Goal: Task Accomplishment & Management: Use online tool/utility

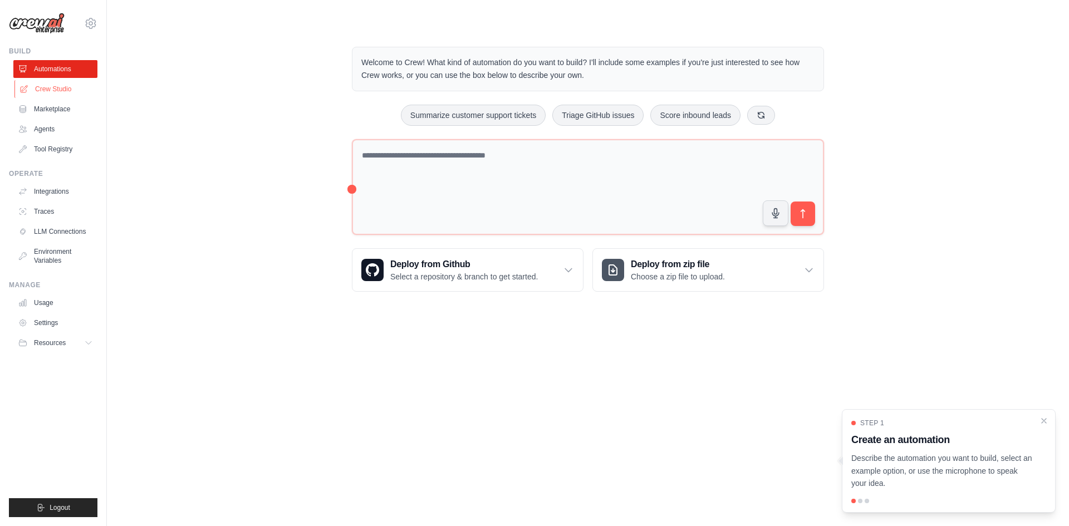
click at [46, 86] on link "Crew Studio" at bounding box center [56, 89] width 84 height 18
click at [351, 190] on div "Welcome to Crew! What kind of automation do you want to build? I'll include som…" at bounding box center [587, 169] width 499 height 280
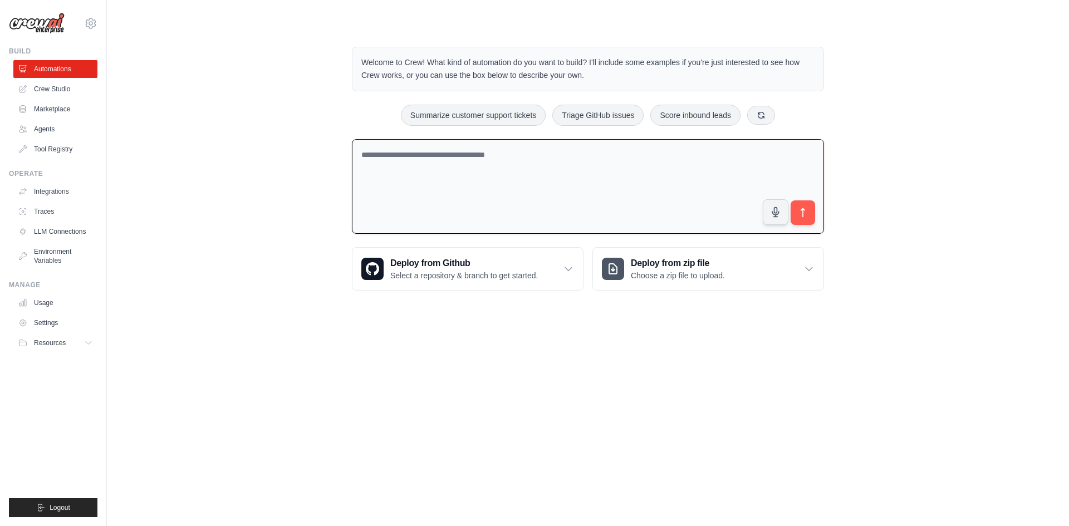
click at [378, 186] on textarea at bounding box center [588, 186] width 472 height 95
click at [211, 157] on div "Welcome to Crew! What kind of automation do you want to build? I'll include som…" at bounding box center [588, 168] width 926 height 279
click at [461, 163] on textarea at bounding box center [588, 186] width 472 height 95
paste textarea "**********"
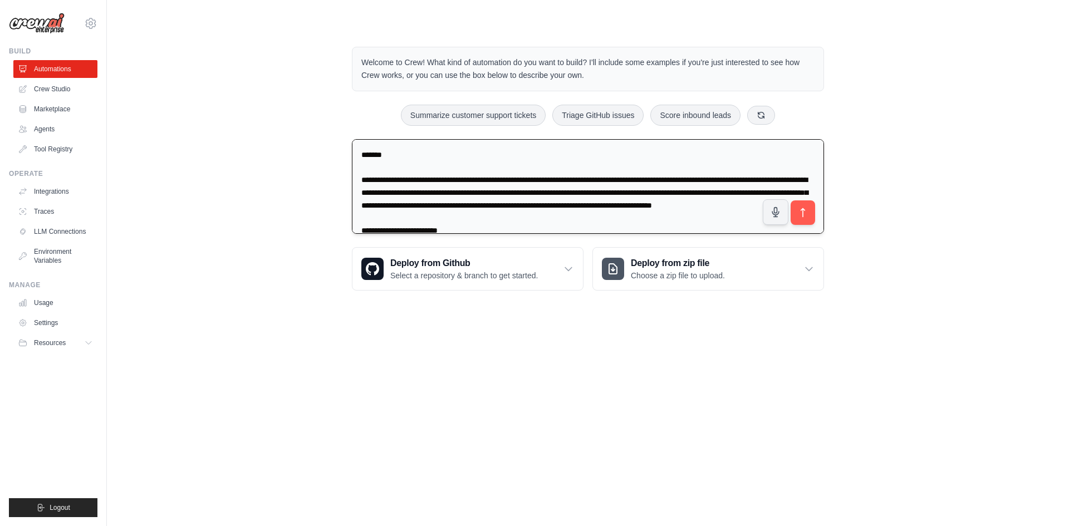
scroll to position [1584, 0]
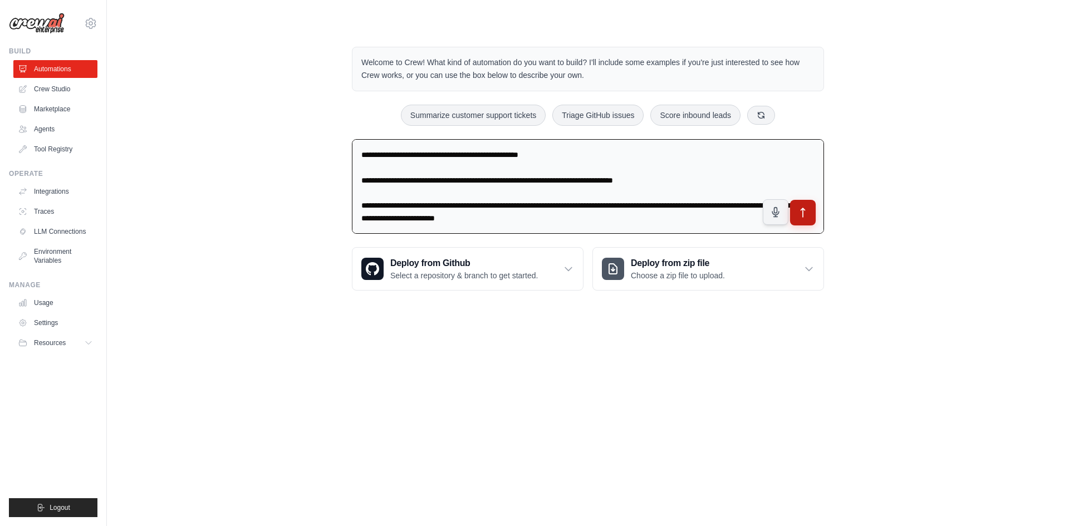
type textarea "**********"
click at [792, 205] on button "submit" at bounding box center [803, 213] width 26 height 26
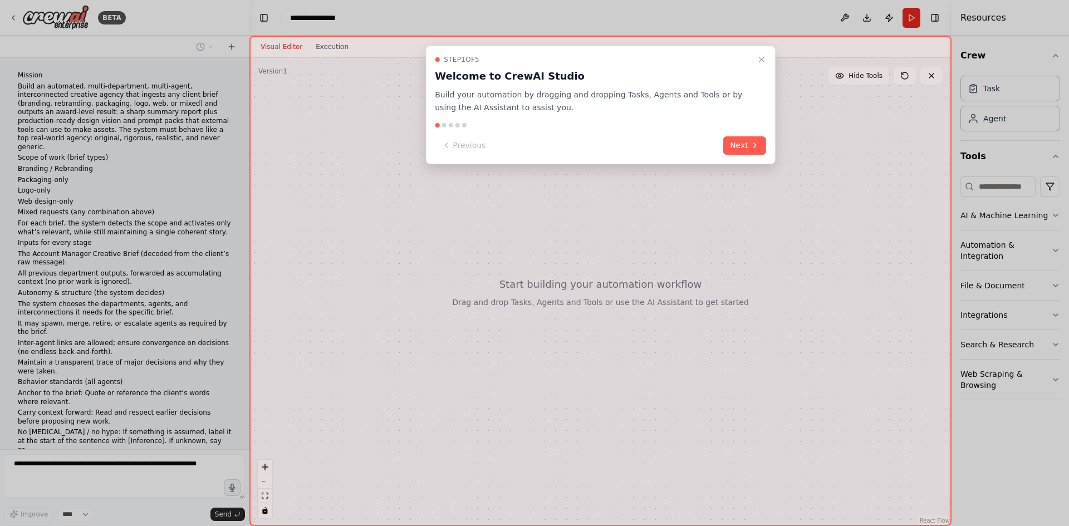
click at [759, 57] on icon "Close walkthrough" at bounding box center [761, 59] width 9 height 9
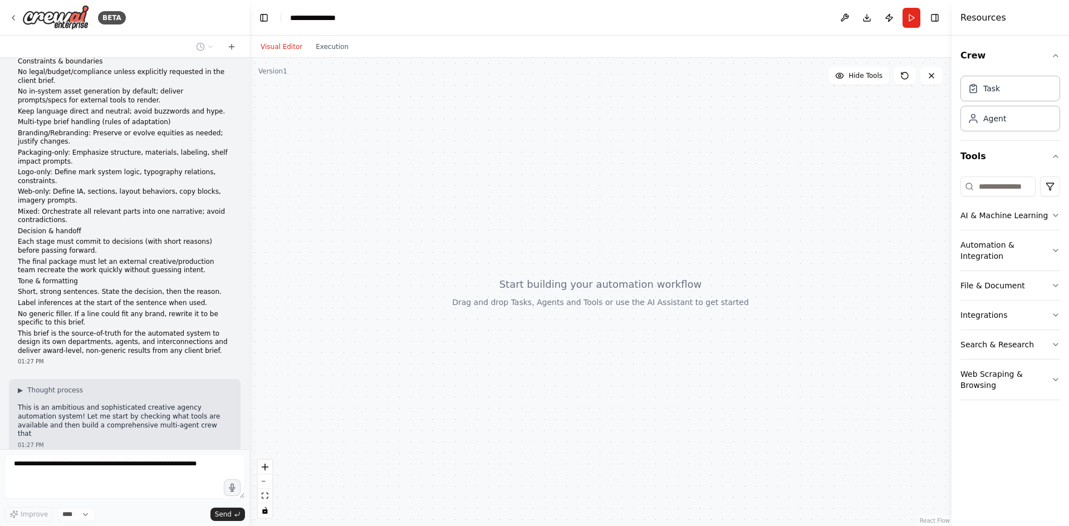
scroll to position [880, 0]
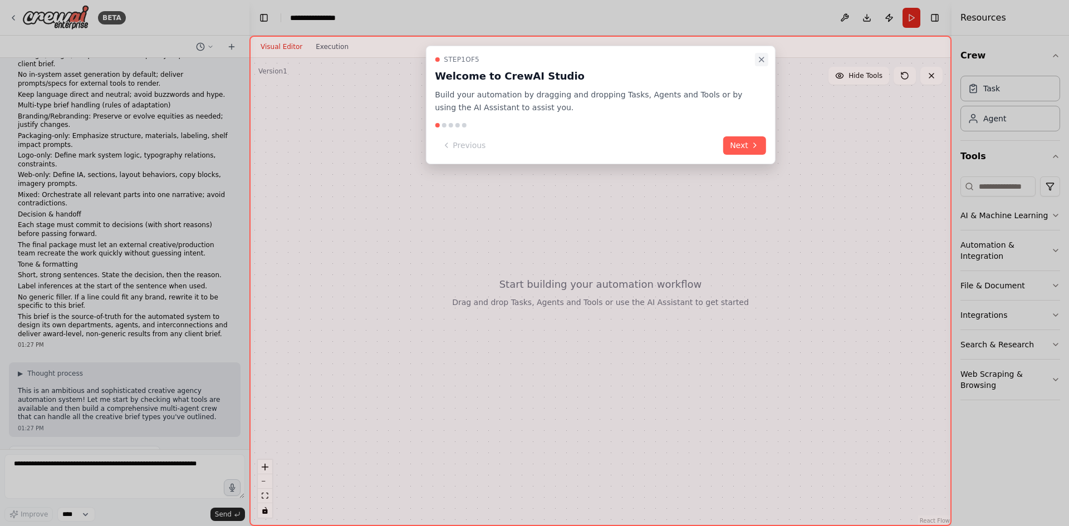
click at [759, 56] on icon "Close walkthrough" at bounding box center [761, 59] width 9 height 9
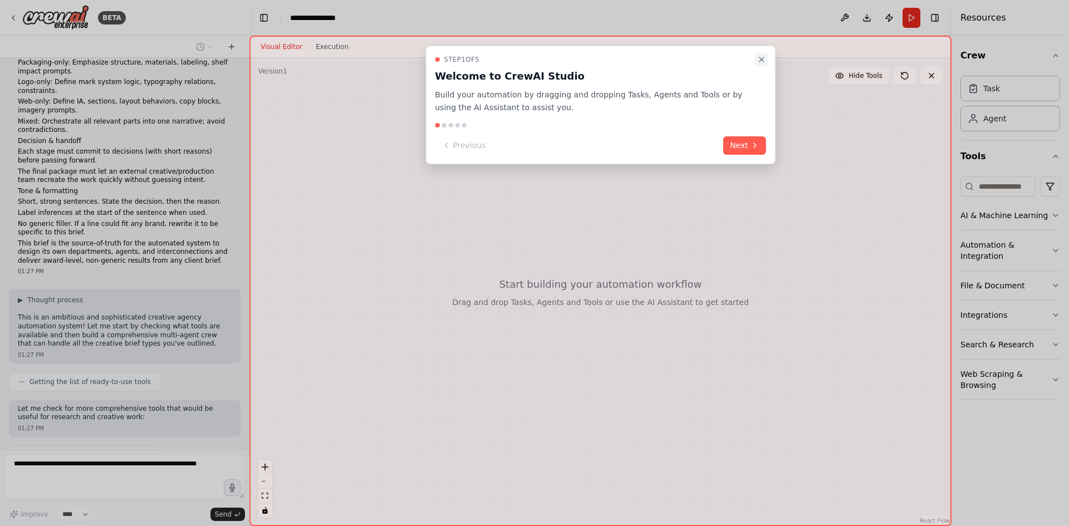
scroll to position [1018, 0]
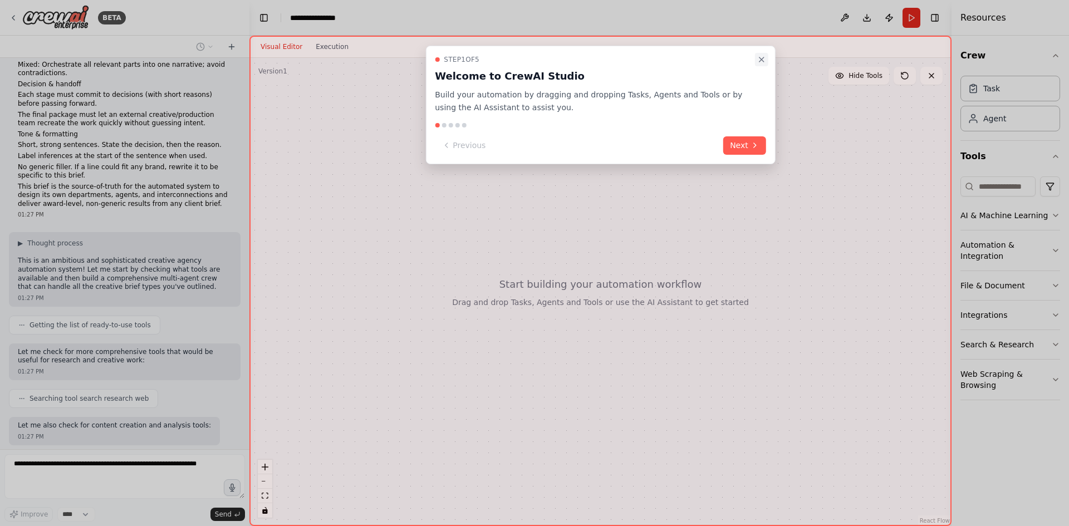
click at [763, 57] on icon "Close walkthrough" at bounding box center [761, 59] width 4 height 4
click at [757, 59] on icon "Close walkthrough" at bounding box center [761, 59] width 9 height 9
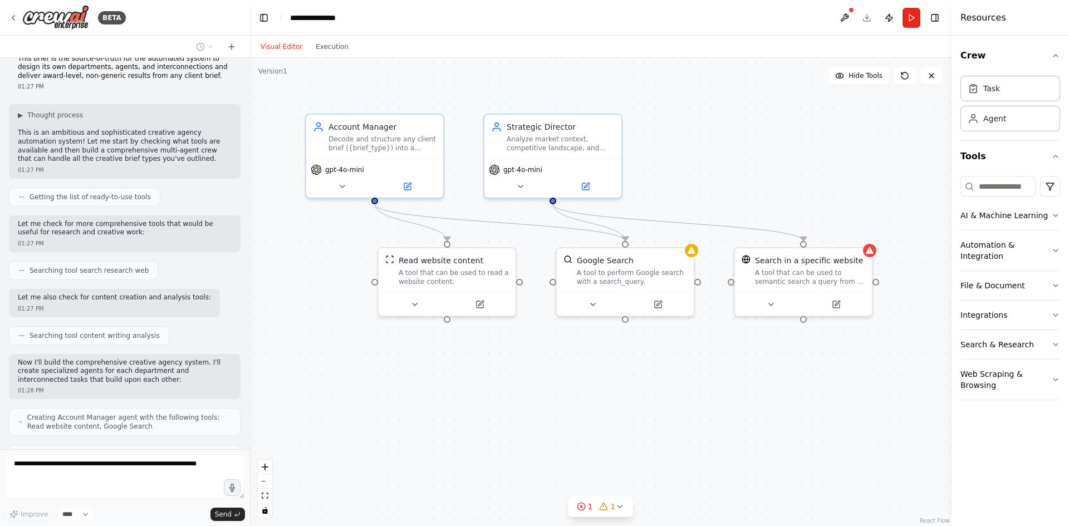
scroll to position [1183, 0]
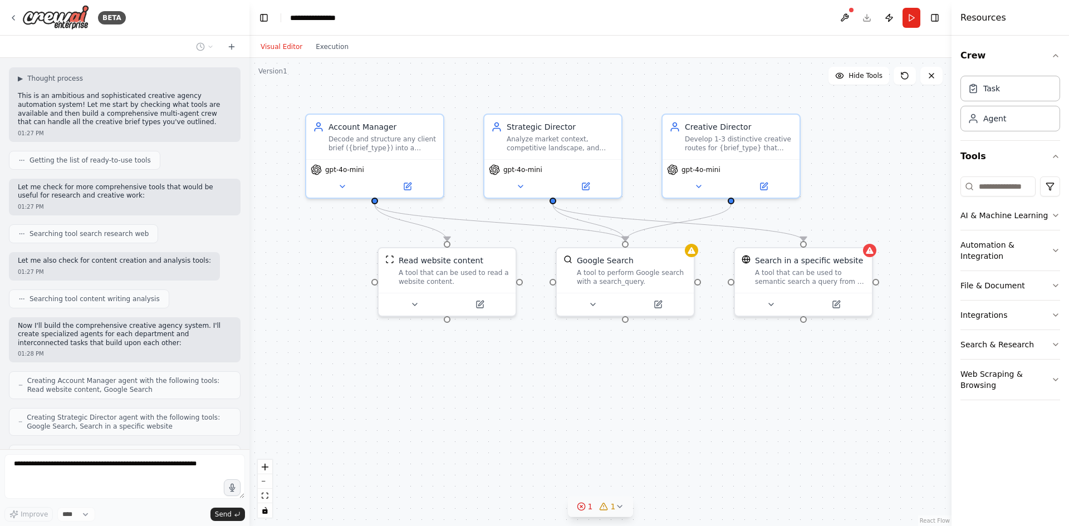
click at [612, 505] on span "1" at bounding box center [613, 506] width 5 height 11
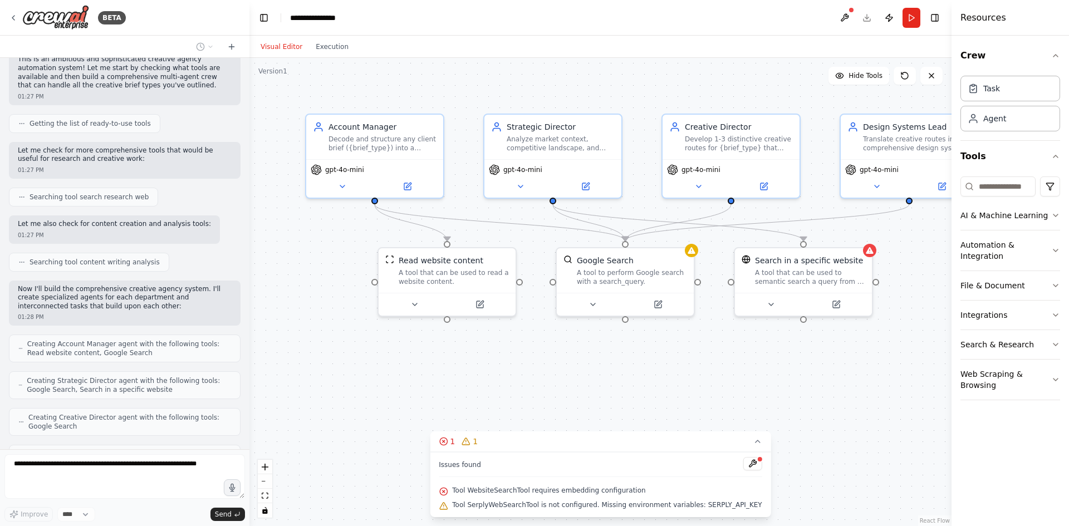
scroll to position [1248, 0]
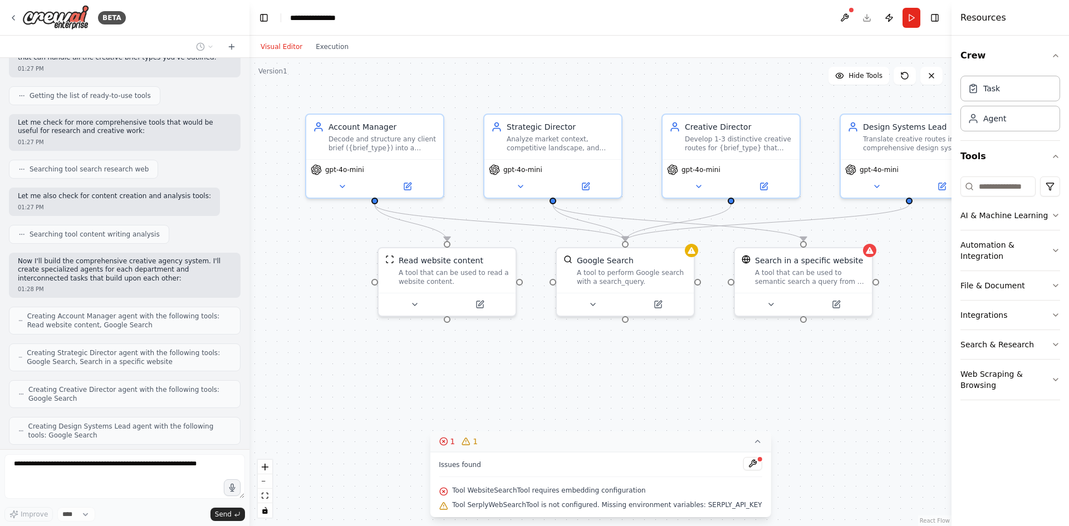
click at [724, 446] on button "1 1" at bounding box center [600, 441] width 341 height 21
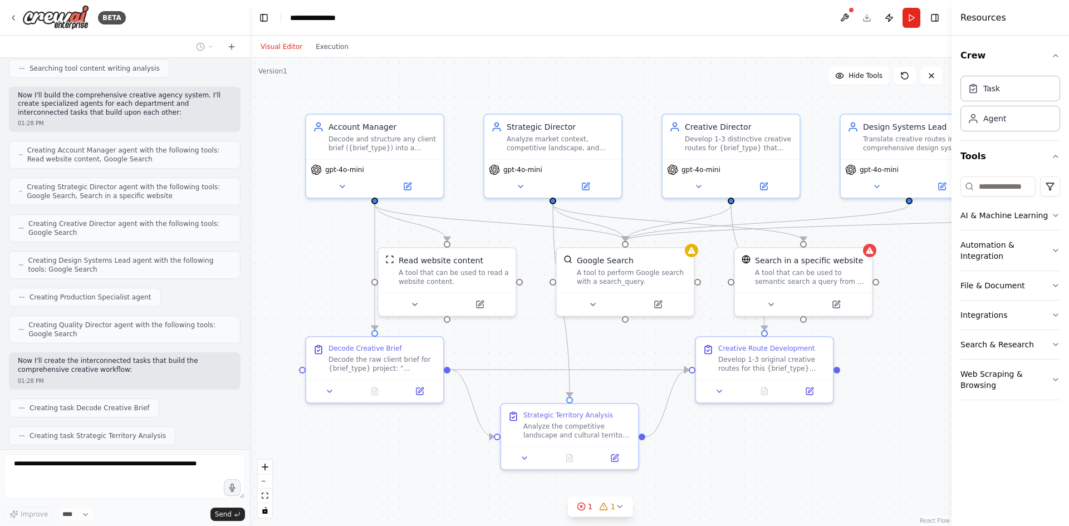
scroll to position [1441, 0]
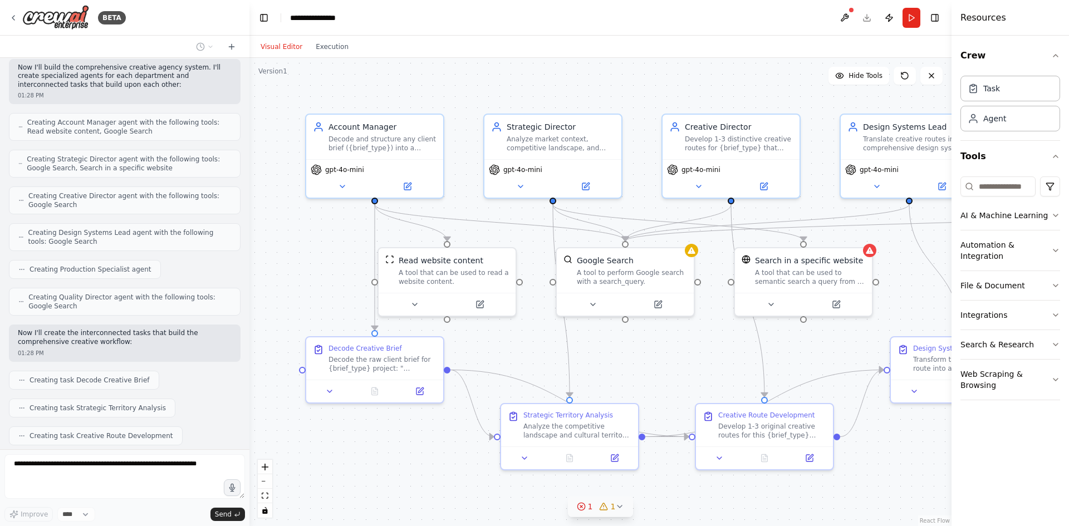
click at [584, 512] on button "1 1" at bounding box center [601, 506] width 66 height 21
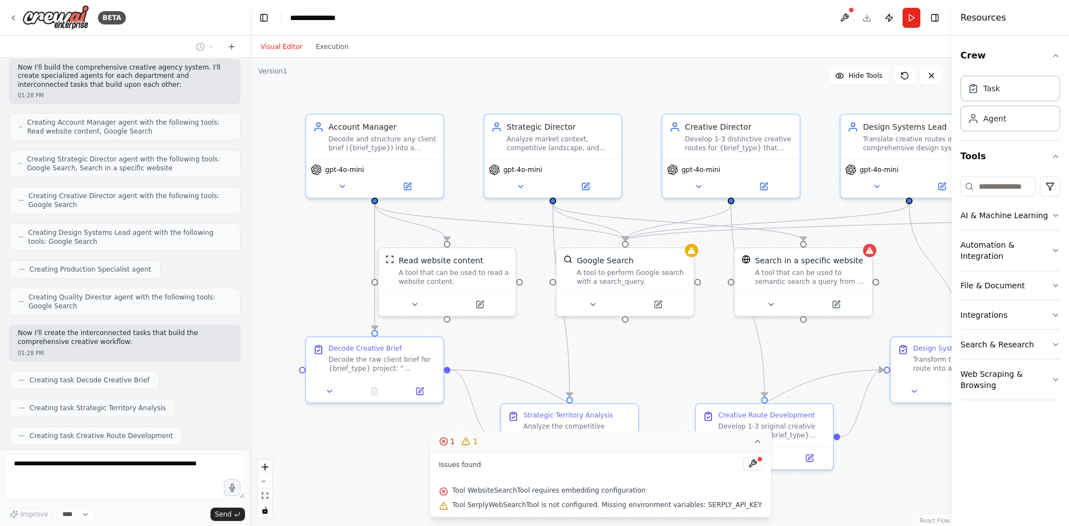
click at [753, 440] on icon at bounding box center [757, 441] width 9 height 9
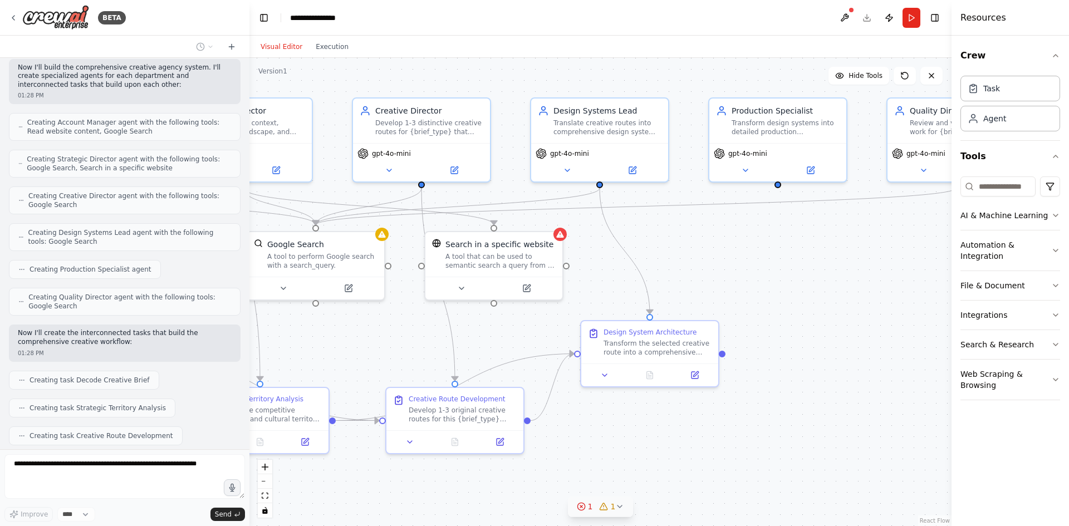
scroll to position [1469, 0]
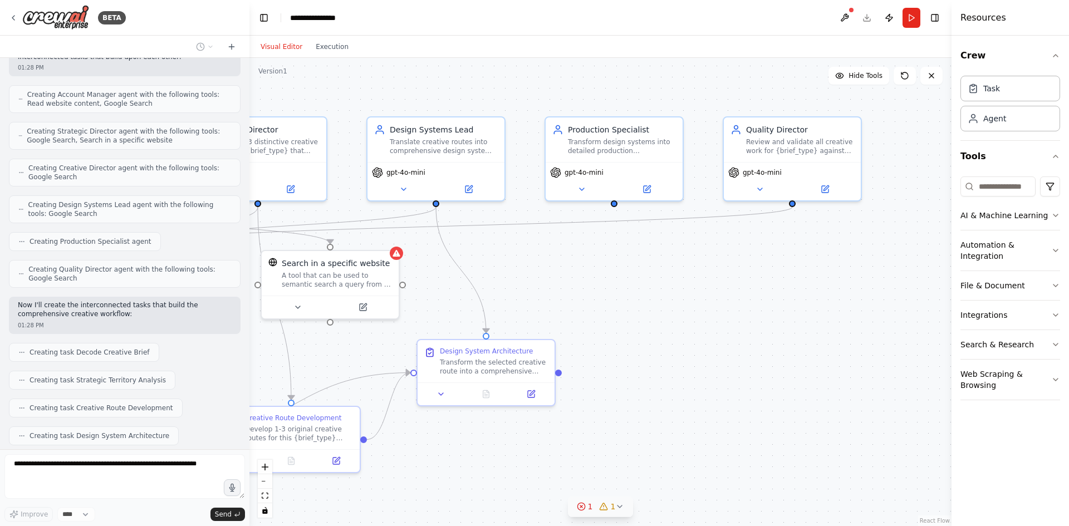
drag, startPoint x: 826, startPoint y: 338, endPoint x: 340, endPoint y: 343, distance: 485.9
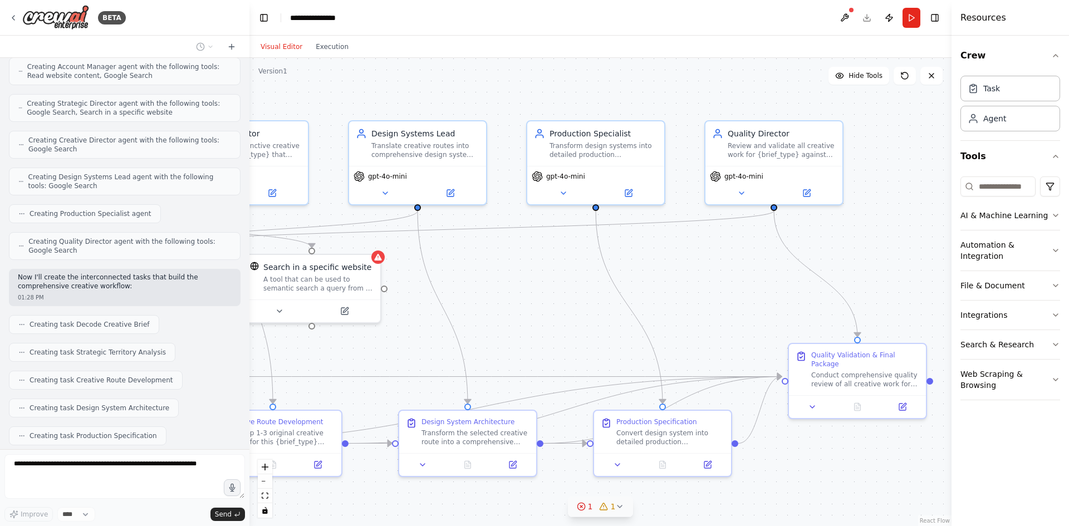
scroll to position [1562, 0]
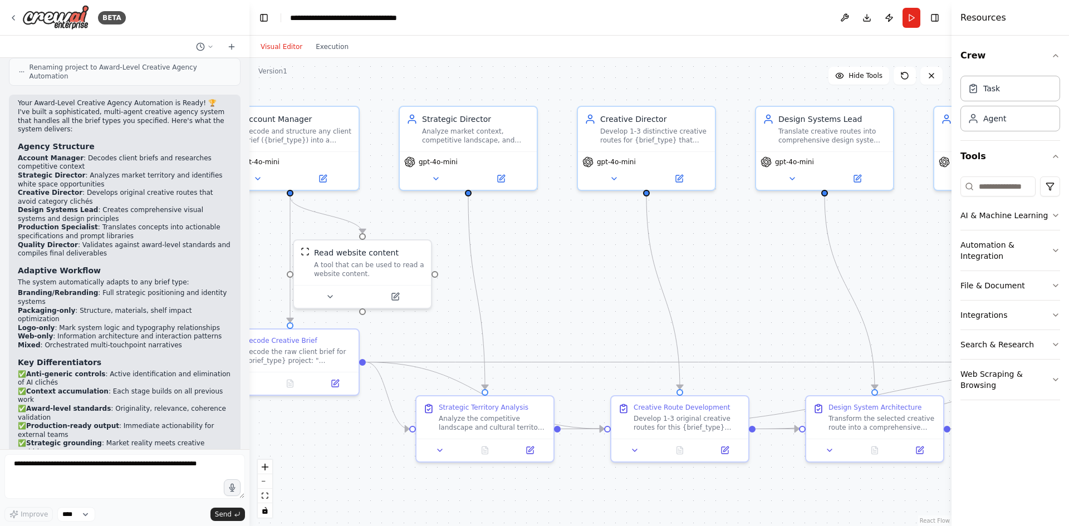
drag, startPoint x: 343, startPoint y: 260, endPoint x: 717, endPoint y: 244, distance: 374.4
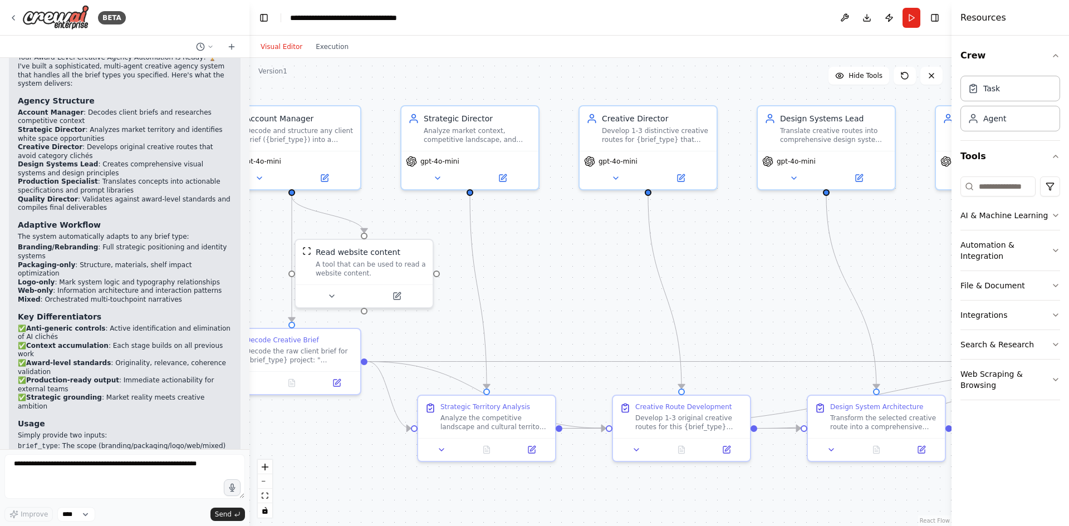
scroll to position [2391, 0]
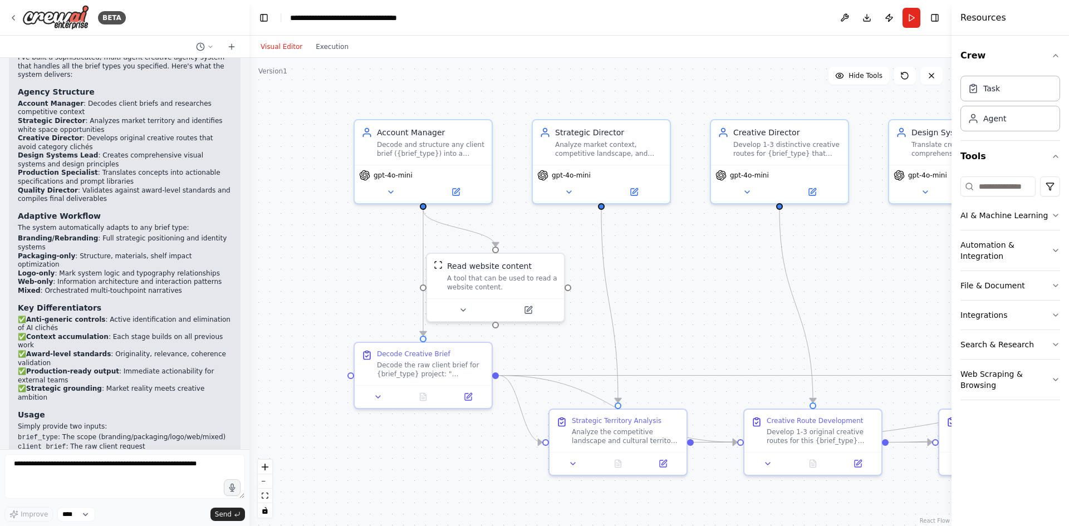
drag, startPoint x: 272, startPoint y: 254, endPoint x: 374, endPoint y: 264, distance: 102.4
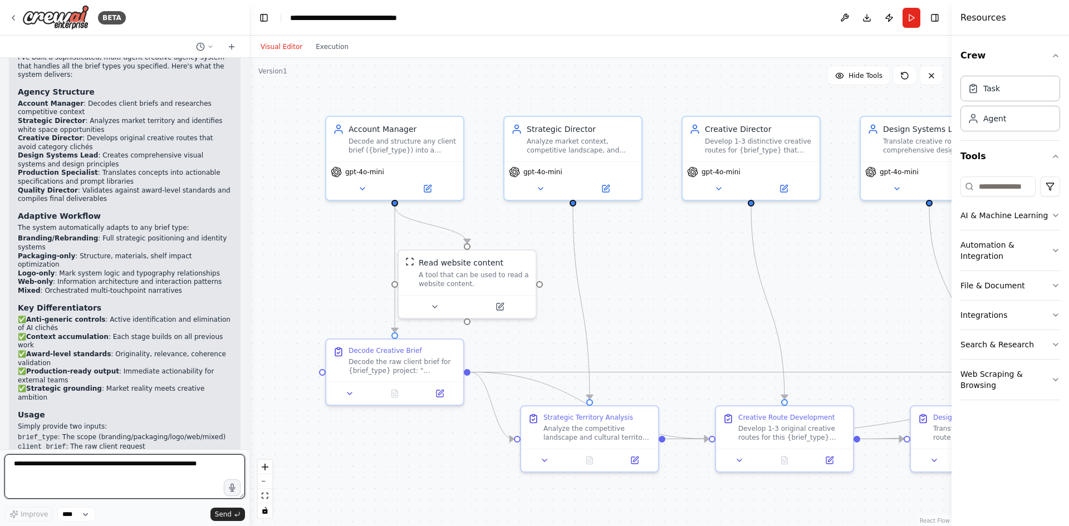
click at [129, 482] on textarea at bounding box center [124, 476] width 240 height 45
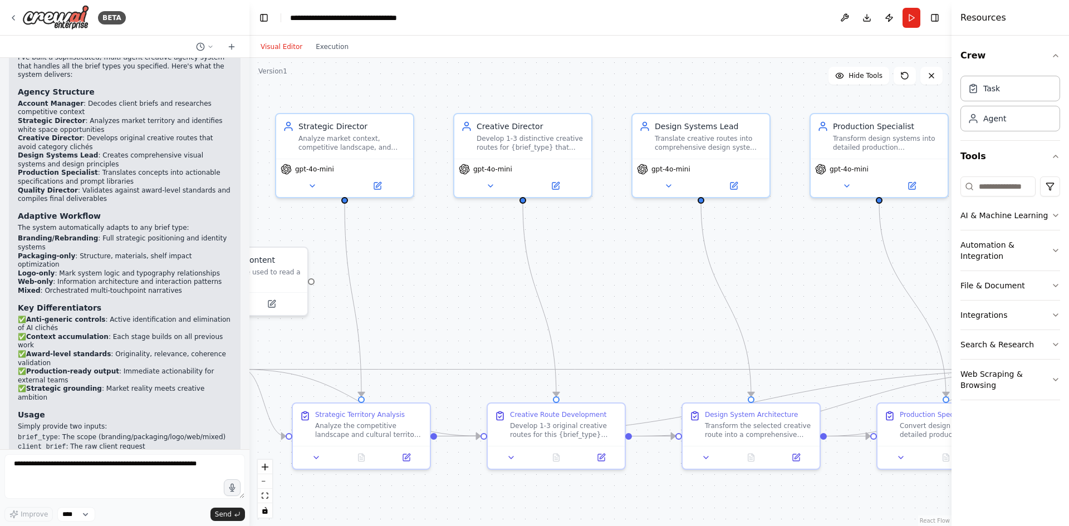
drag, startPoint x: 790, startPoint y: 263, endPoint x: 476, endPoint y: 226, distance: 316.0
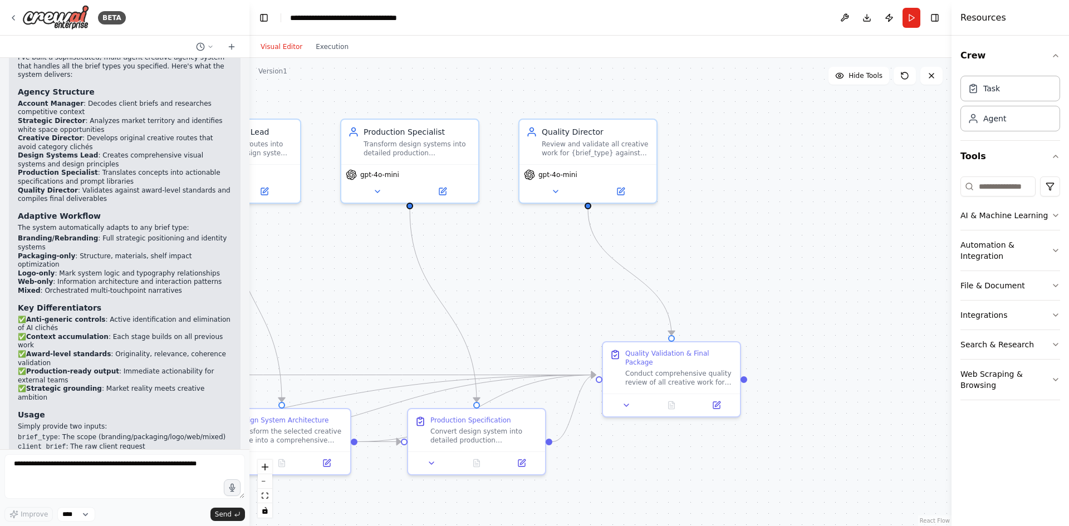
drag, startPoint x: 697, startPoint y: 233, endPoint x: 594, endPoint y: 240, distance: 103.2
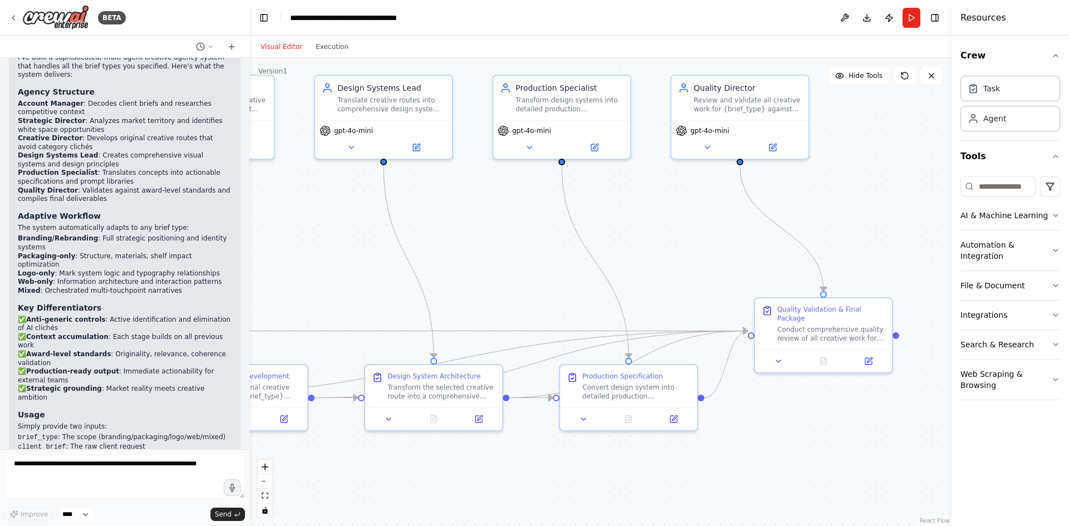
drag, startPoint x: 481, startPoint y: 250, endPoint x: 774, endPoint y: 184, distance: 300.1
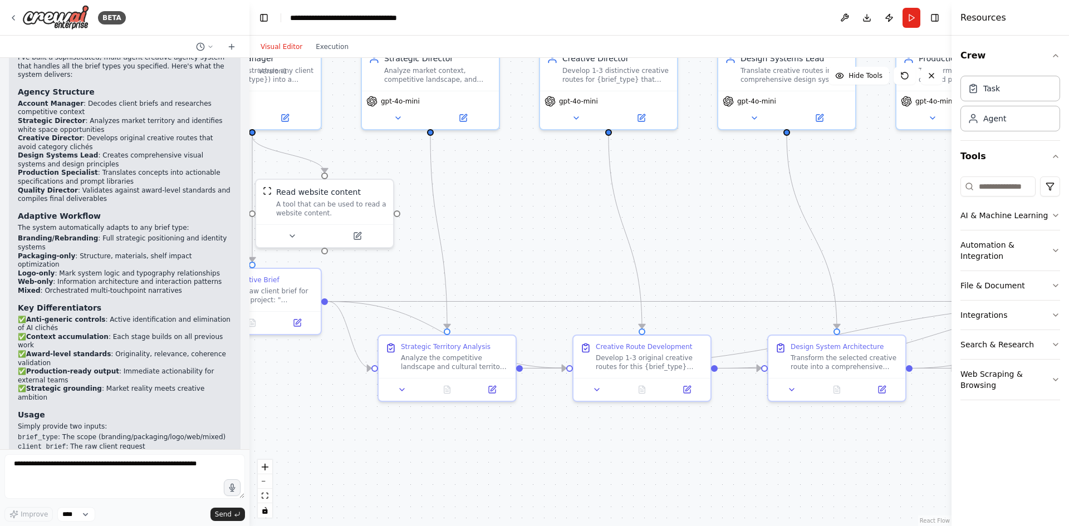
drag, startPoint x: 482, startPoint y: 227, endPoint x: 774, endPoint y: 220, distance: 292.3
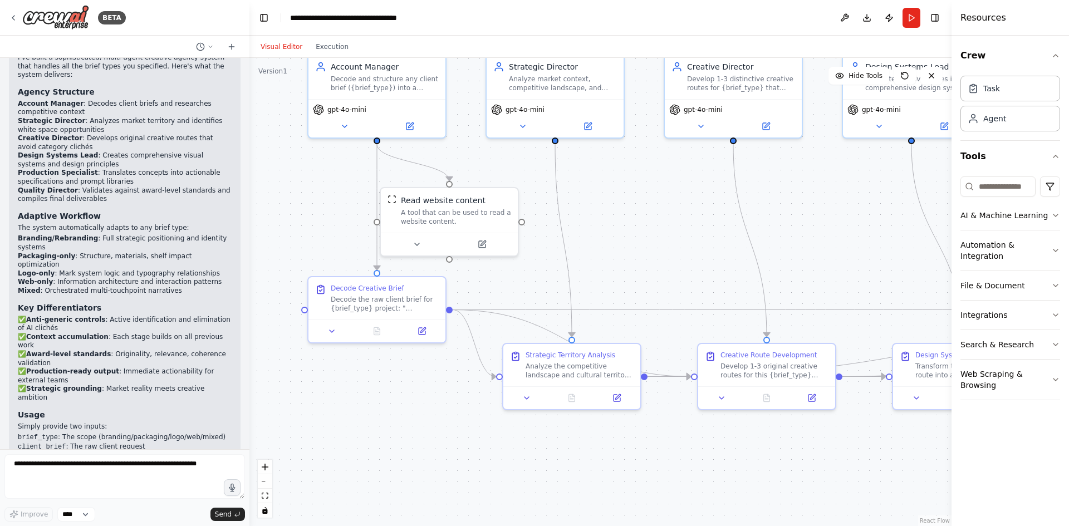
drag, startPoint x: 585, startPoint y: 224, endPoint x: 612, endPoint y: 229, distance: 27.2
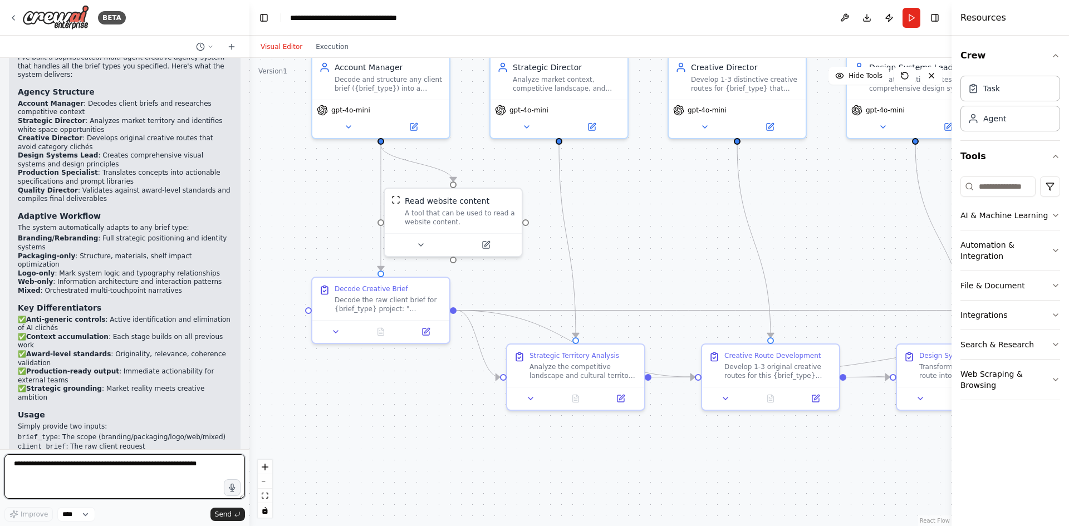
click at [109, 469] on textarea at bounding box center [124, 476] width 240 height 45
type textarea "**********"
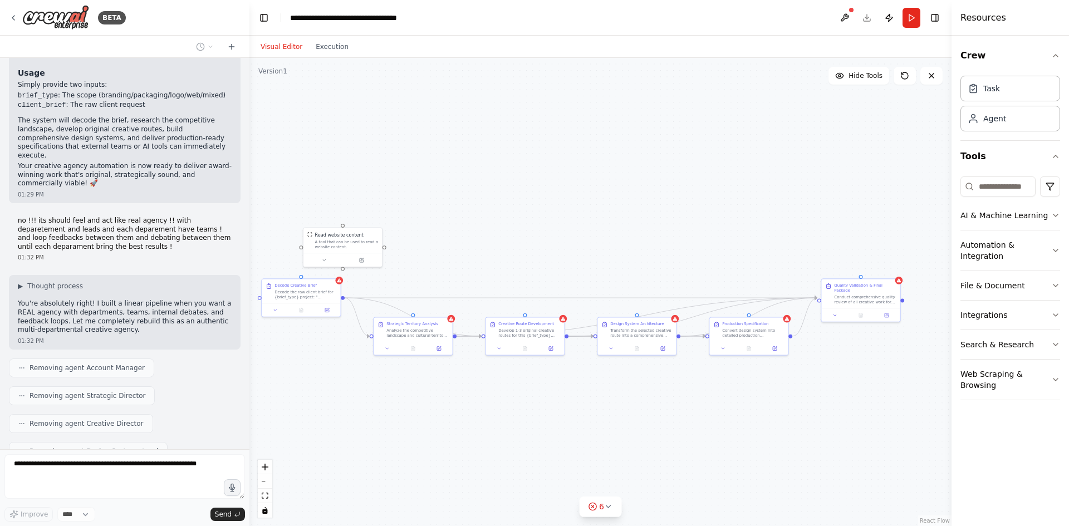
scroll to position [2798, 0]
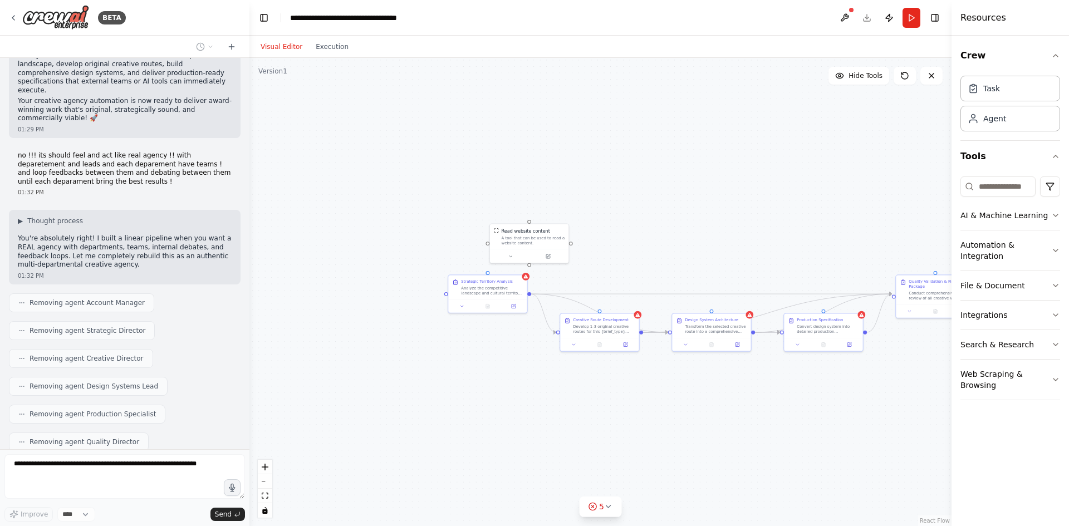
drag, startPoint x: 820, startPoint y: 204, endPoint x: 835, endPoint y: 202, distance: 14.6
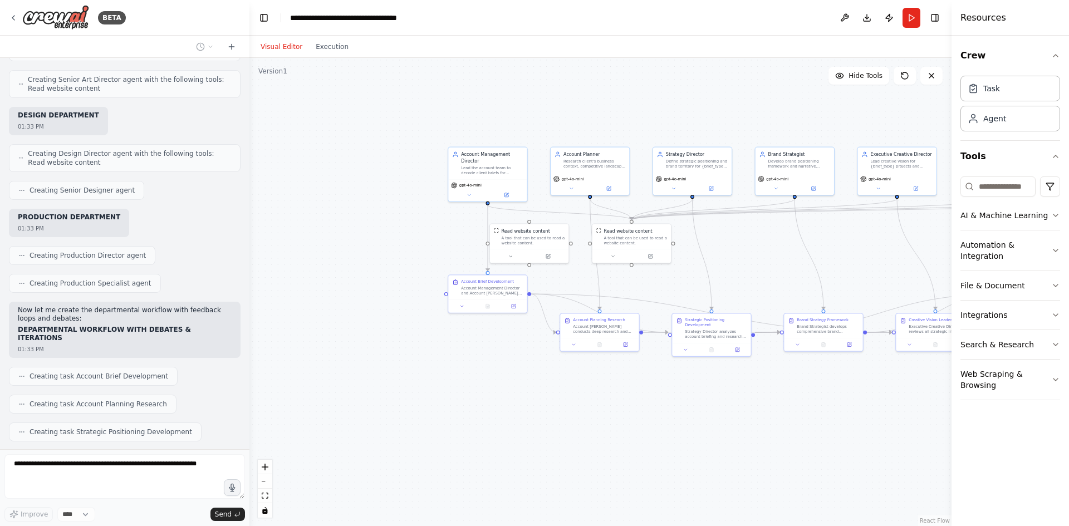
scroll to position [3771, 0]
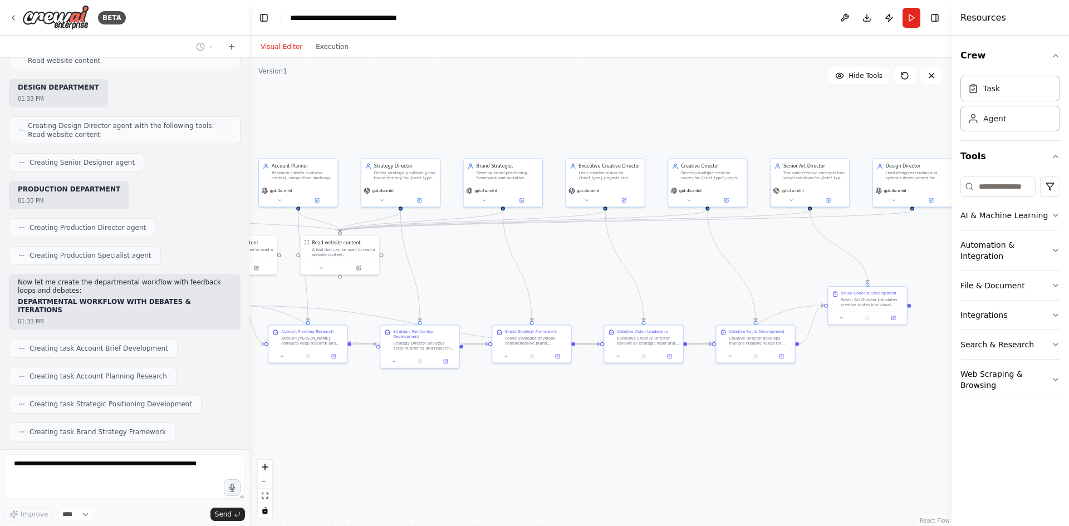
drag, startPoint x: 758, startPoint y: 121, endPoint x: 444, endPoint y: 135, distance: 314.2
click at [444, 135] on div ".deletable-edge-delete-btn { width: 20px; height: 20px; border: 0px solid #ffff…" at bounding box center [600, 292] width 702 height 468
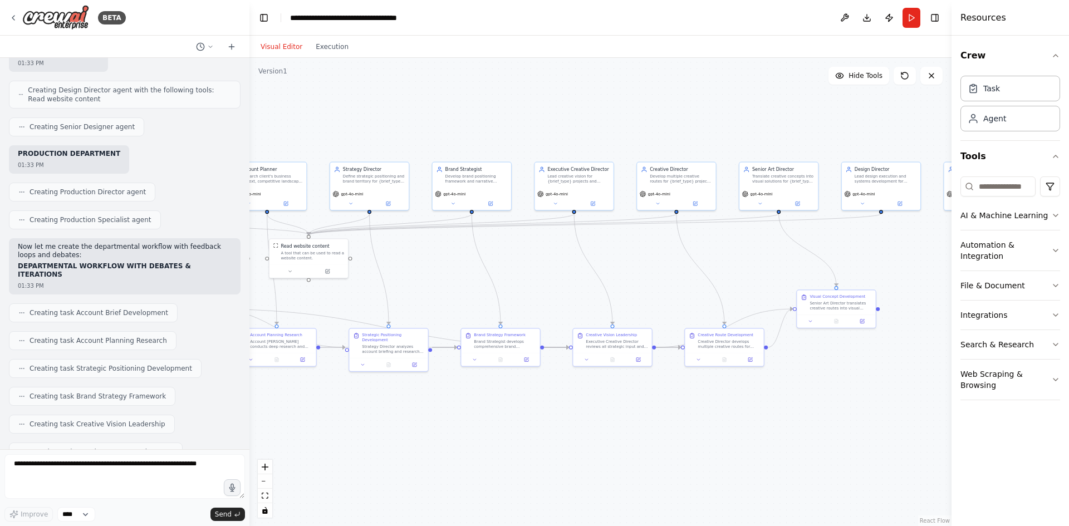
scroll to position [3815, 0]
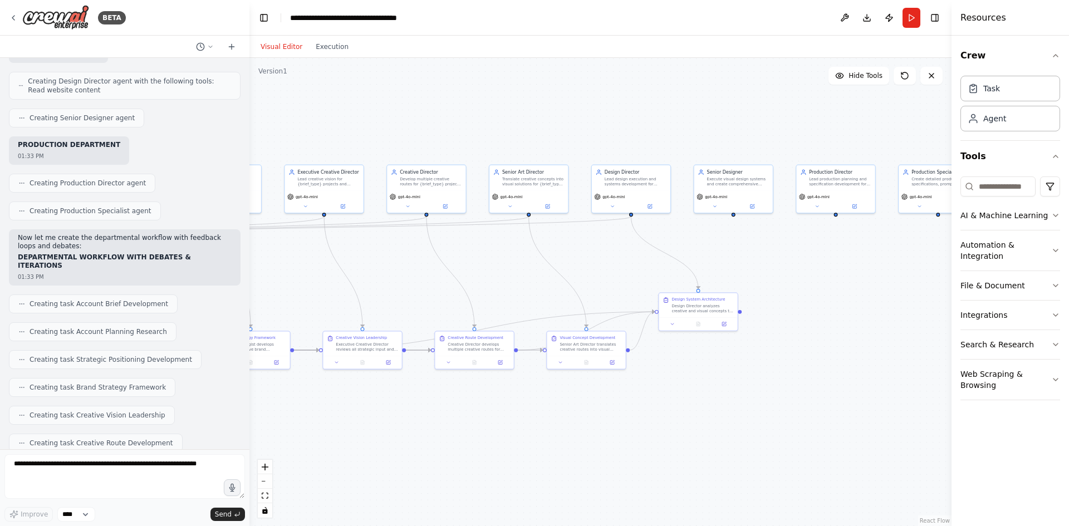
drag, startPoint x: 686, startPoint y: 134, endPoint x: 496, endPoint y: 134, distance: 189.8
click at [431, 137] on div ".deletable-edge-delete-btn { width: 20px; height: 20px; border: 0px solid #ffff…" at bounding box center [600, 292] width 702 height 468
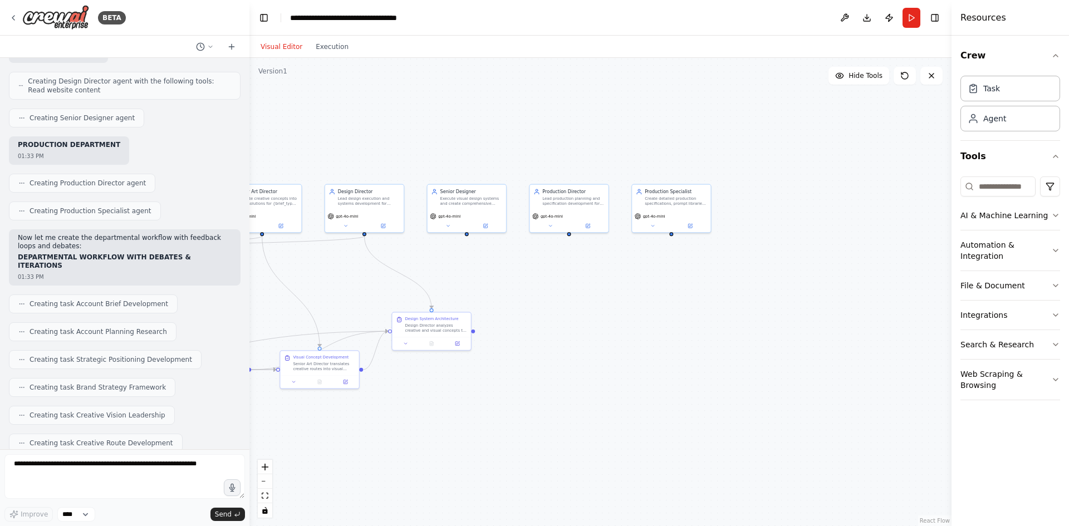
drag, startPoint x: 701, startPoint y: 121, endPoint x: 480, endPoint y: 130, distance: 221.1
click at [436, 140] on div ".deletable-edge-delete-btn { width: 20px; height: 20px; border: 0px solid #ffff…" at bounding box center [600, 292] width 702 height 468
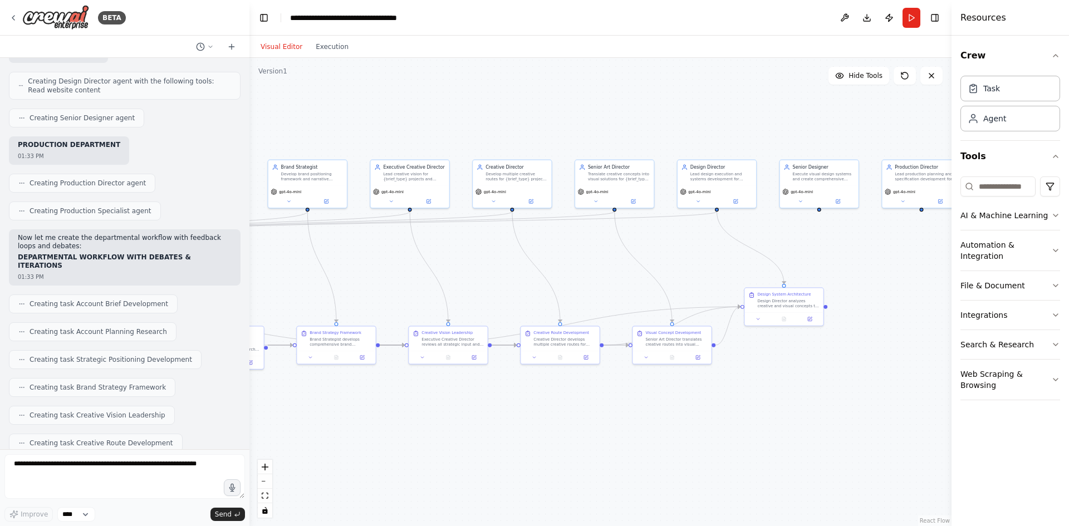
drag, startPoint x: 361, startPoint y: 130, endPoint x: 734, endPoint y: 105, distance: 373.7
click at [734, 105] on div ".deletable-edge-delete-btn { width: 20px; height: 20px; border: 0px solid #ffff…" at bounding box center [600, 292] width 702 height 468
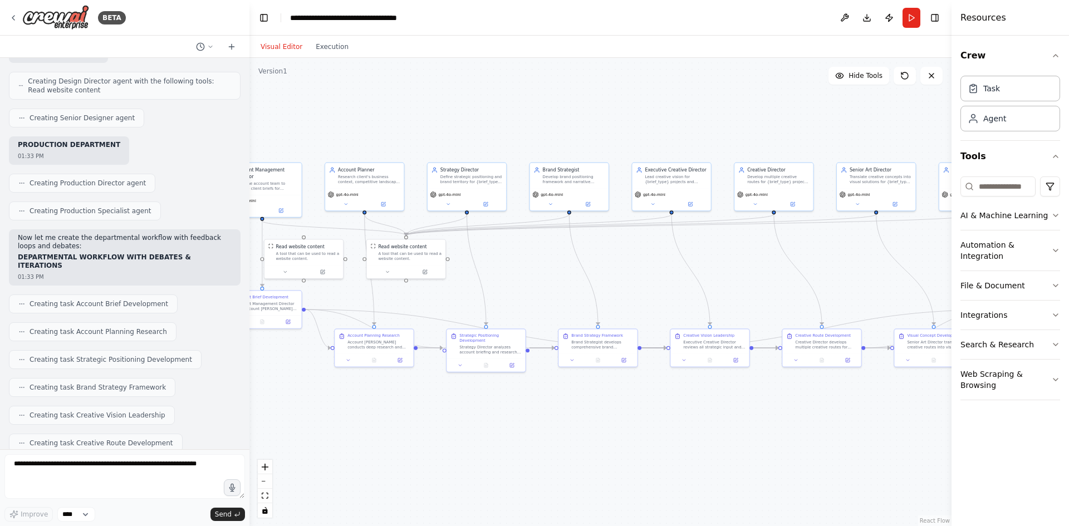
drag, startPoint x: 425, startPoint y: 106, endPoint x: 668, endPoint y: 109, distance: 243.2
click at [668, 109] on div ".deletable-edge-delete-btn { width: 20px; height: 20px; border: 0px solid #ffff…" at bounding box center [600, 292] width 702 height 468
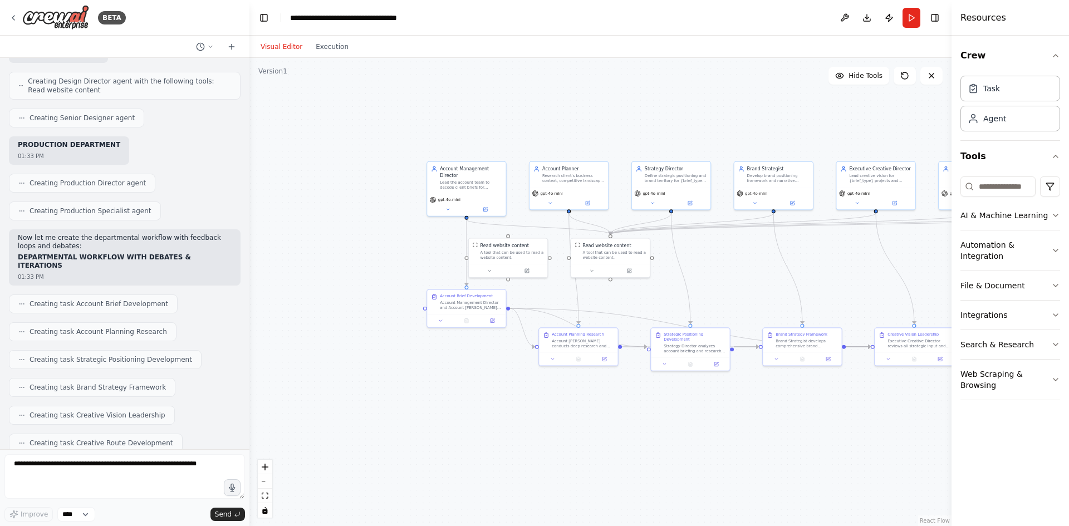
drag, startPoint x: 372, startPoint y: 130, endPoint x: 577, endPoint y: 129, distance: 204.3
click at [577, 129] on div ".deletable-edge-delete-btn { width: 20px; height: 20px; border: 0px solid #ffff…" at bounding box center [600, 292] width 702 height 468
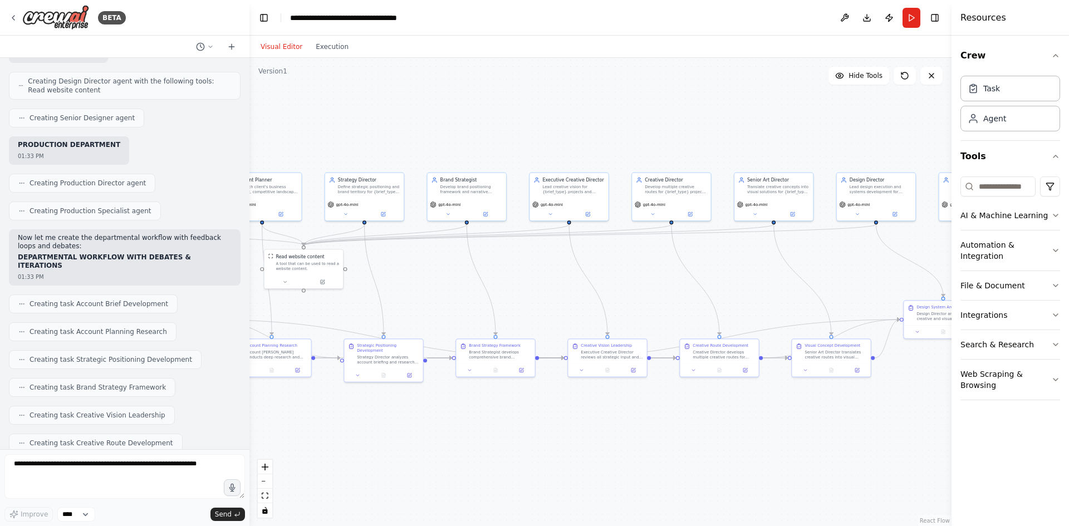
drag, startPoint x: 781, startPoint y: 137, endPoint x: 495, endPoint y: 149, distance: 286.8
click at [495, 149] on div ".deletable-edge-delete-btn { width: 20px; height: 20px; border: 0px solid #ffff…" at bounding box center [600, 292] width 702 height 468
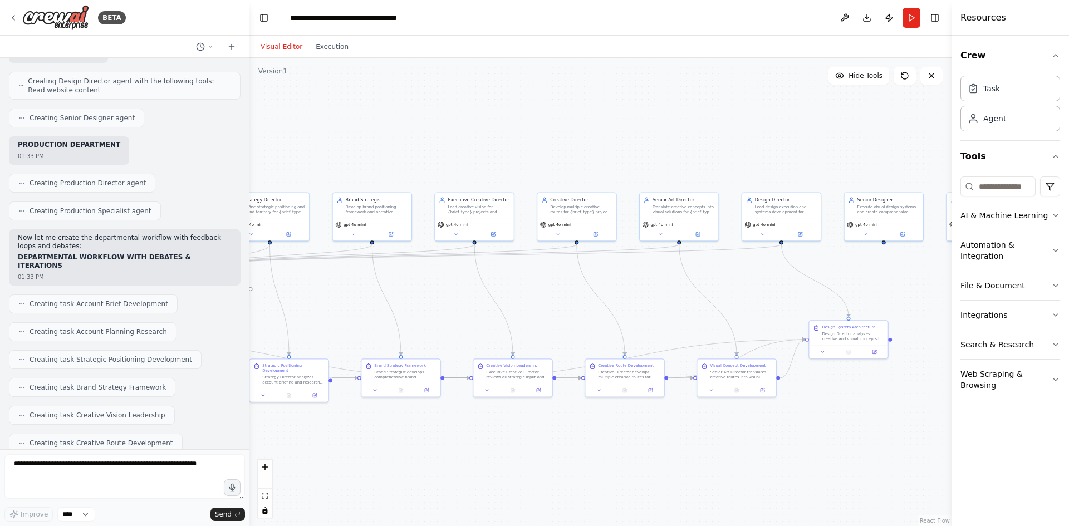
drag, startPoint x: 774, startPoint y: 129, endPoint x: 391, endPoint y: 136, distance: 383.5
click at [391, 136] on div ".deletable-edge-delete-btn { width: 20px; height: 20px; border: 0px solid #ffff…" at bounding box center [600, 292] width 702 height 468
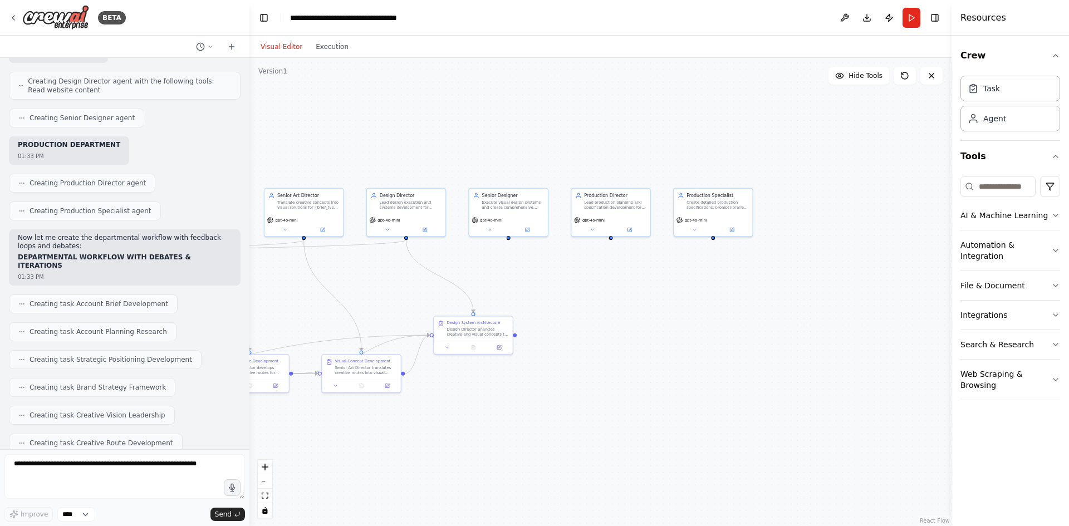
drag, startPoint x: 722, startPoint y: 118, endPoint x: 602, endPoint y: 120, distance: 119.7
click at [602, 120] on div ".deletable-edge-delete-btn { width: 20px; height: 20px; border: 0px solid #ffff…" at bounding box center [600, 292] width 702 height 468
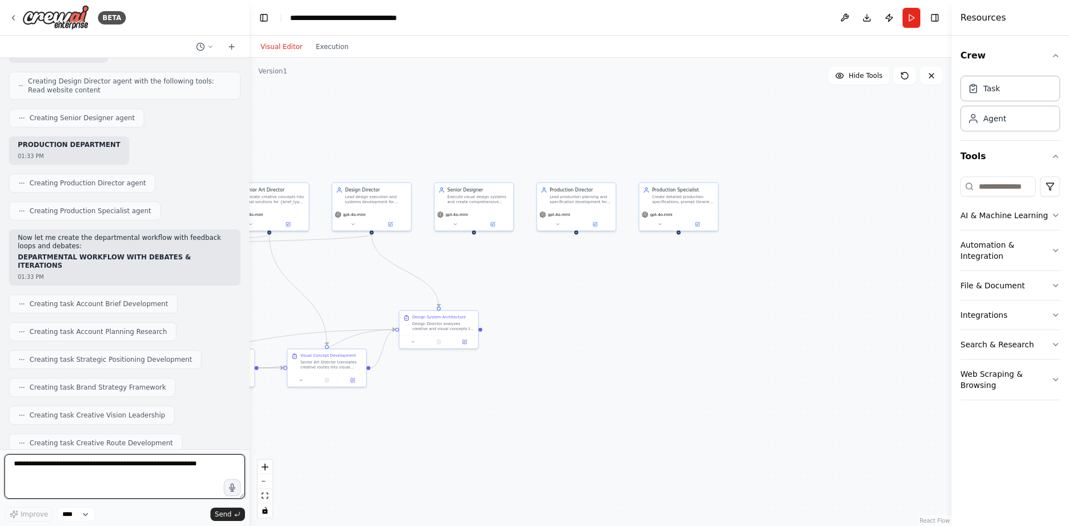
click at [120, 474] on textarea at bounding box center [124, 476] width 240 height 45
click at [47, 521] on p "I'm sorry, reached the maximum number of iterations. Please, ask me to continue…" at bounding box center [125, 529] width 214 height 17
copy p "continue"
click at [84, 467] on textarea at bounding box center [124, 476] width 240 height 45
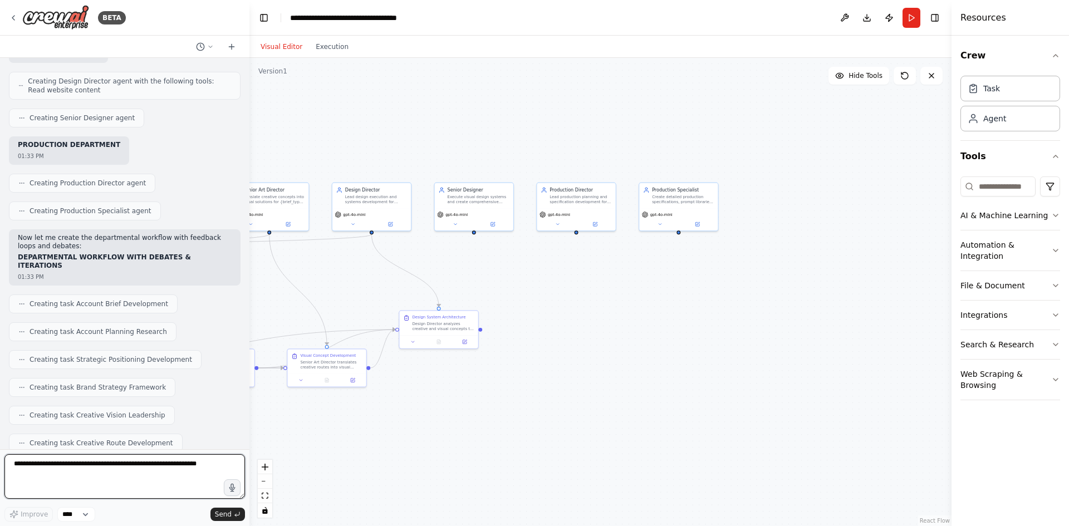
paste textarea "********"
type textarea "********"
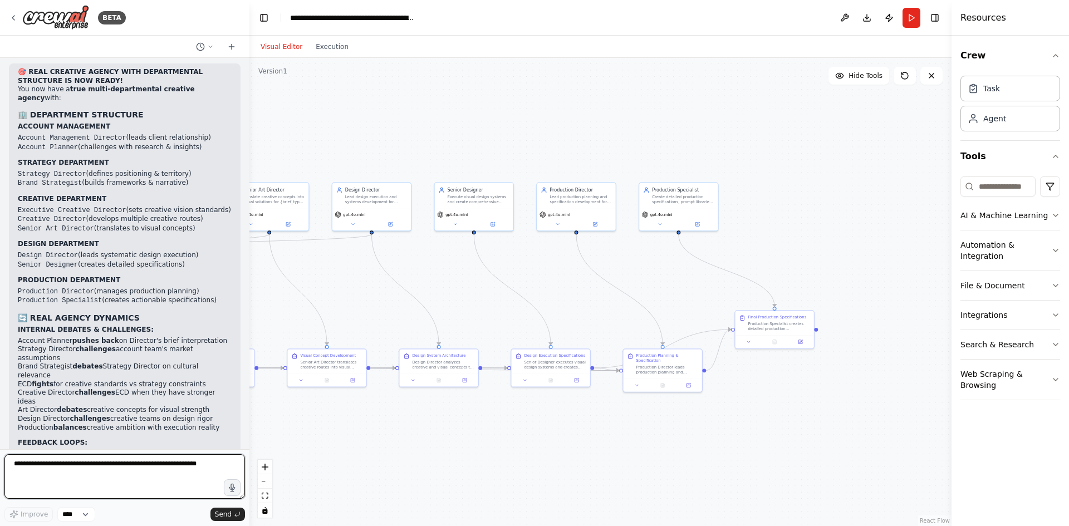
scroll to position [4602, 0]
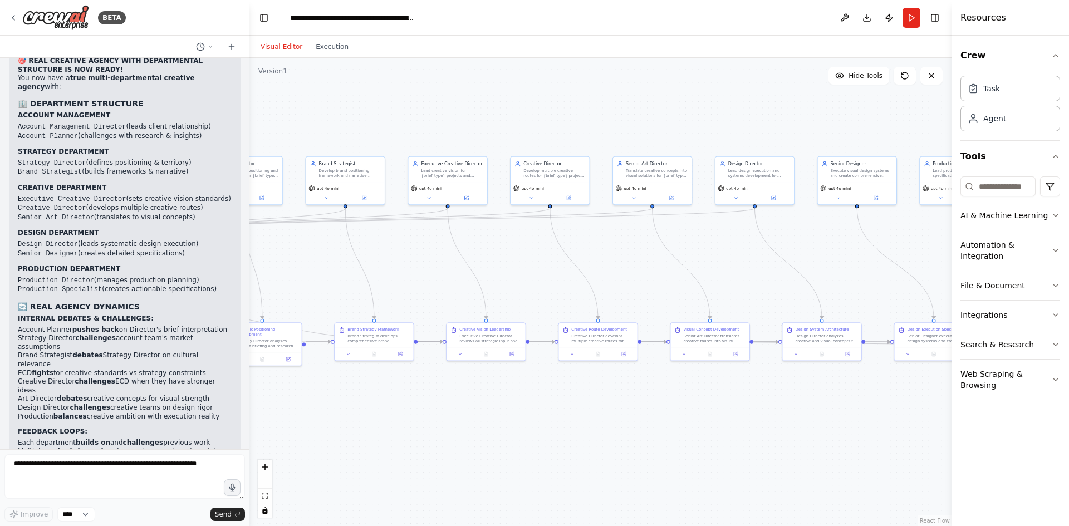
drag, startPoint x: 371, startPoint y: 154, endPoint x: 767, endPoint y: 127, distance: 397.7
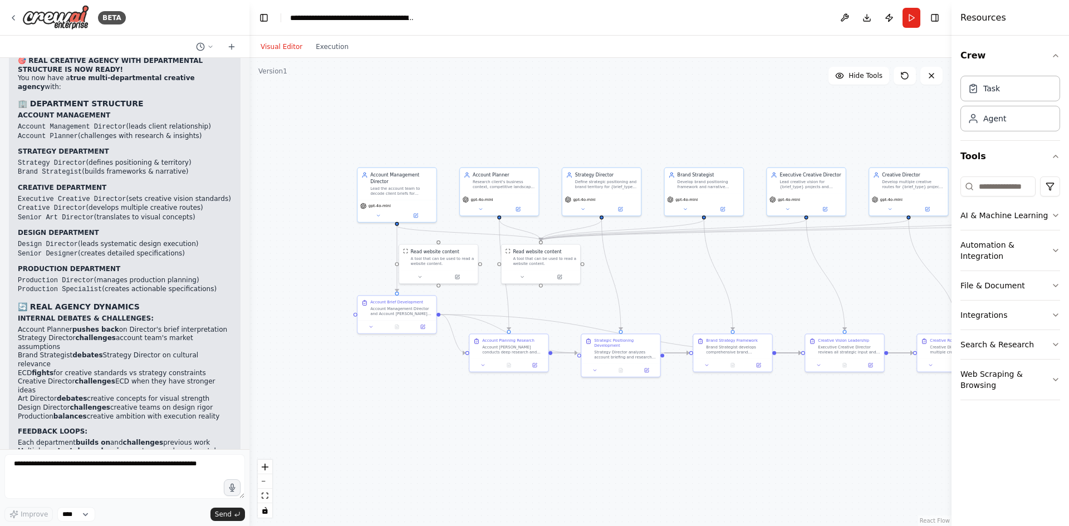
drag, startPoint x: 351, startPoint y: 117, endPoint x: 696, endPoint y: 129, distance: 344.7
click at [142, 470] on textarea at bounding box center [124, 476] width 240 height 45
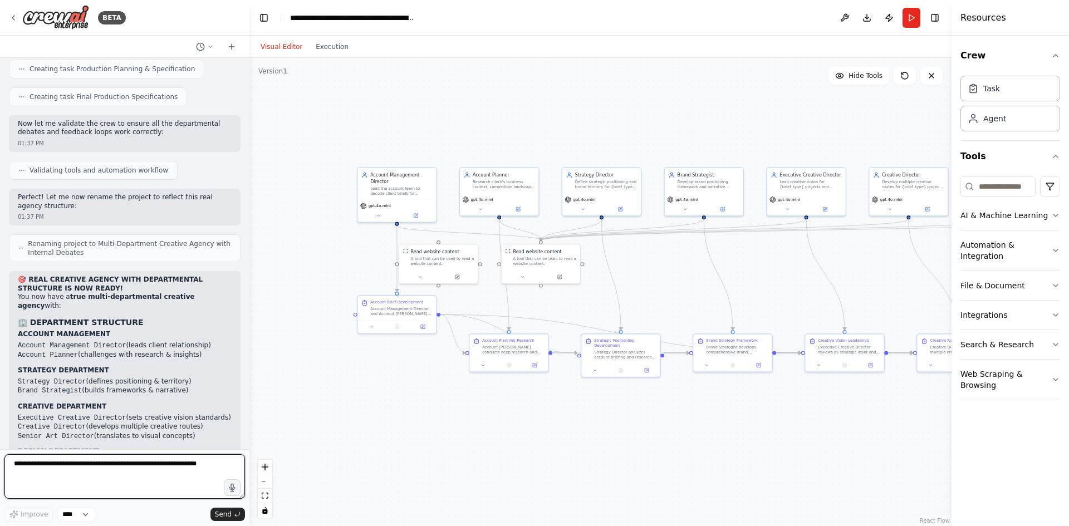
scroll to position [4379, 0]
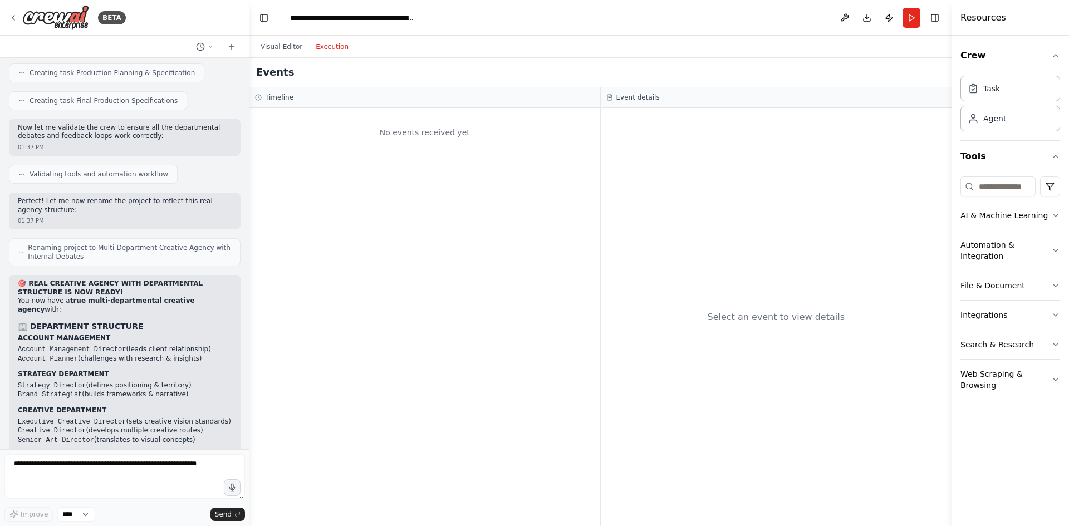
click at [327, 48] on button "Execution" at bounding box center [332, 46] width 46 height 13
click at [908, 18] on button "Run" at bounding box center [911, 18] width 18 height 20
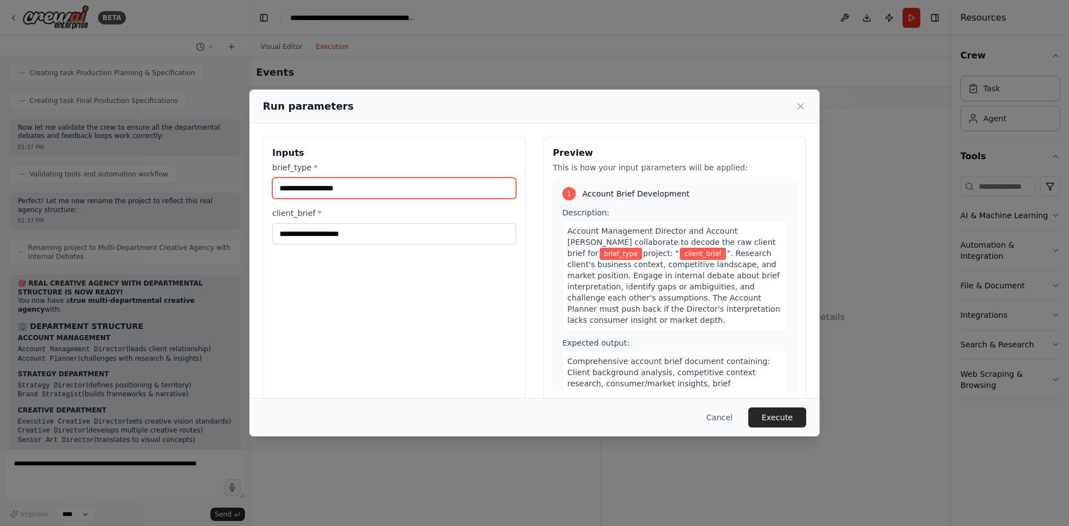
click at [331, 186] on input "brief_type *" at bounding box center [394, 188] width 244 height 21
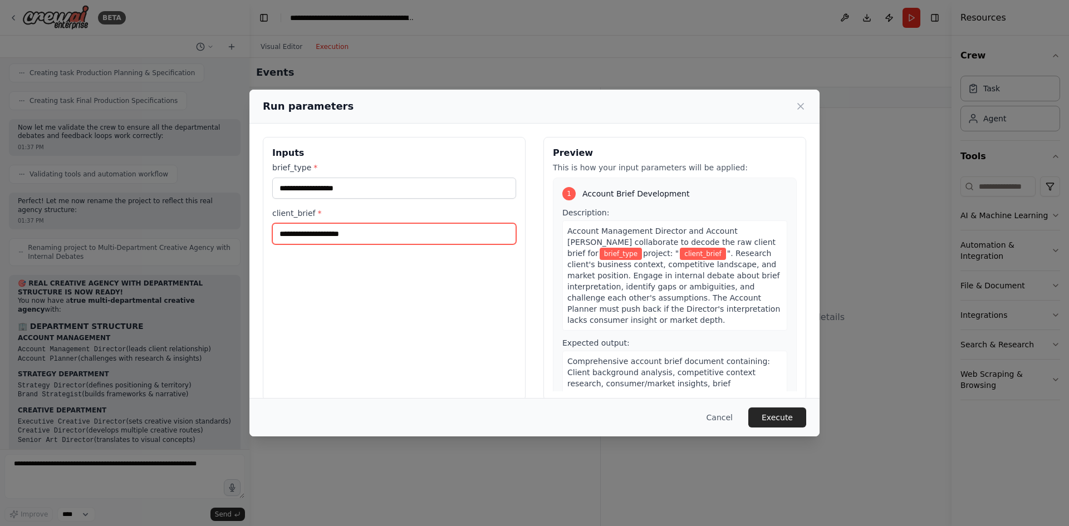
click at [352, 233] on input "client_brief *" at bounding box center [394, 233] width 244 height 21
paste input "**********"
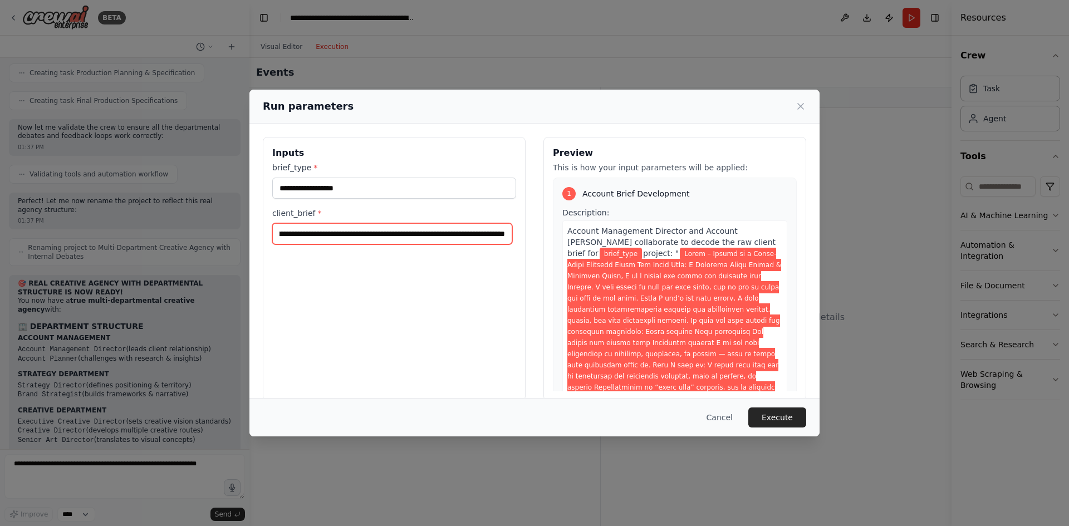
type input "**********"
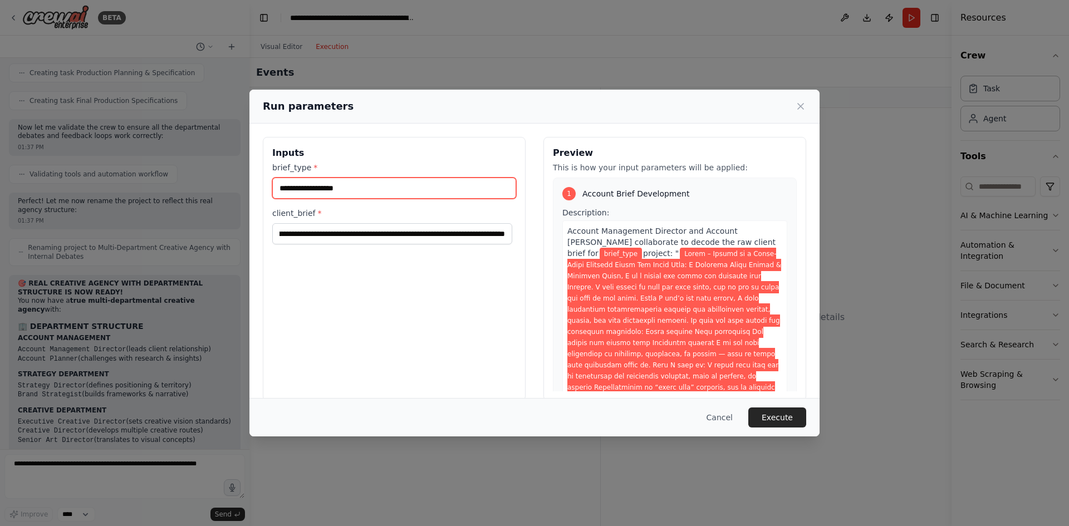
scroll to position [0, 0]
click at [349, 193] on input "brief_type *" at bounding box center [394, 188] width 244 height 21
type input "********"
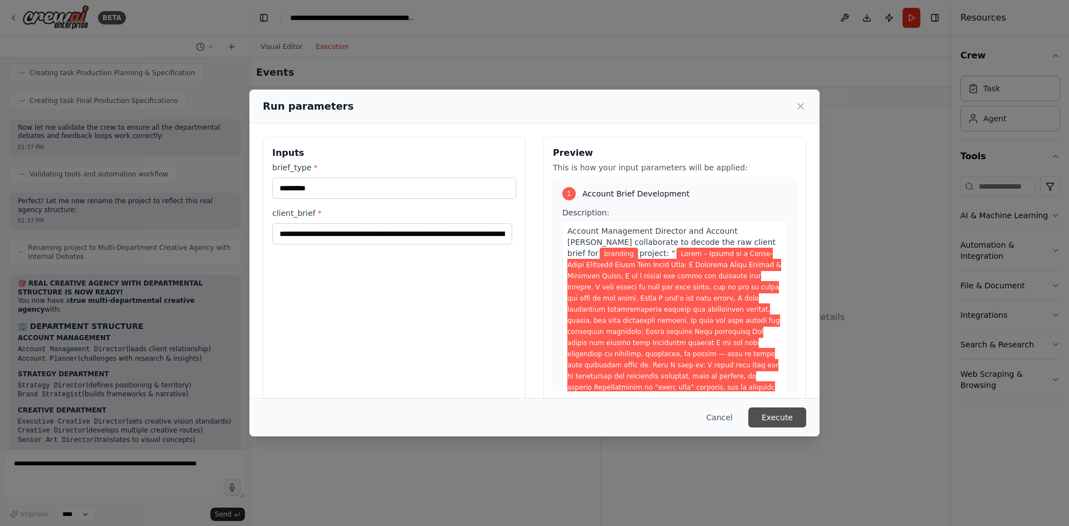
click at [772, 414] on button "Execute" at bounding box center [777, 417] width 58 height 20
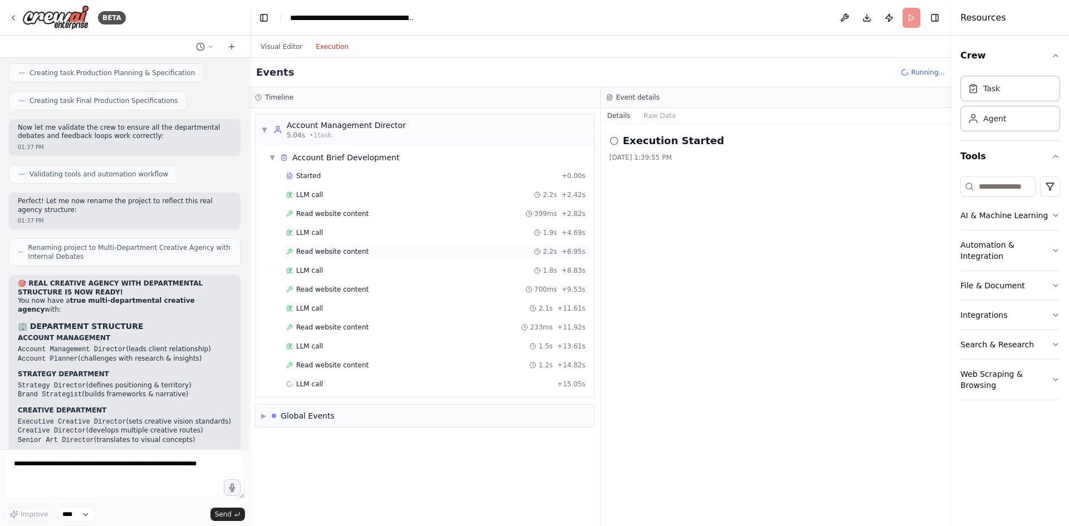
click at [306, 246] on div "Read website content 2.2s + 6.95s" at bounding box center [435, 251] width 307 height 17
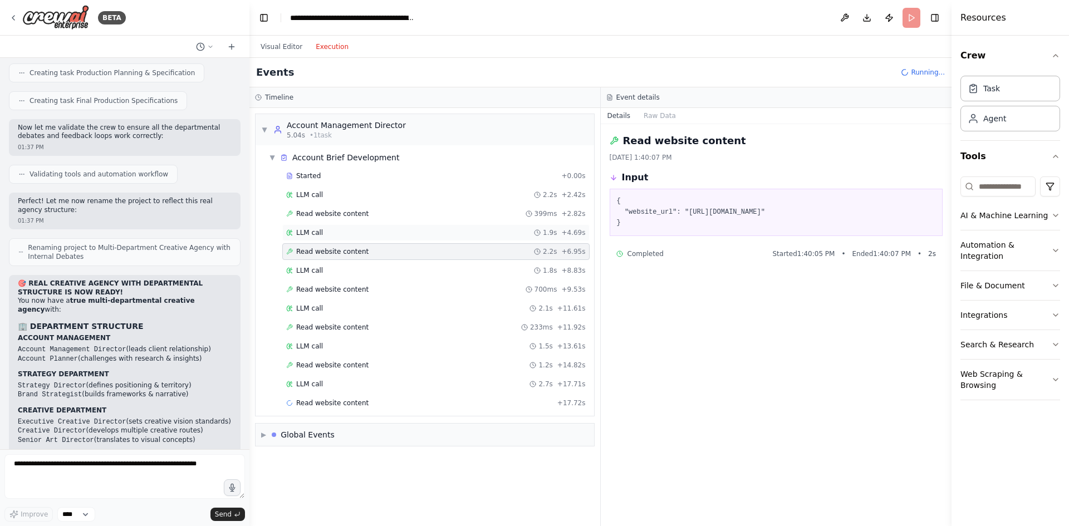
click at [306, 232] on span "LLM call" at bounding box center [309, 232] width 27 height 9
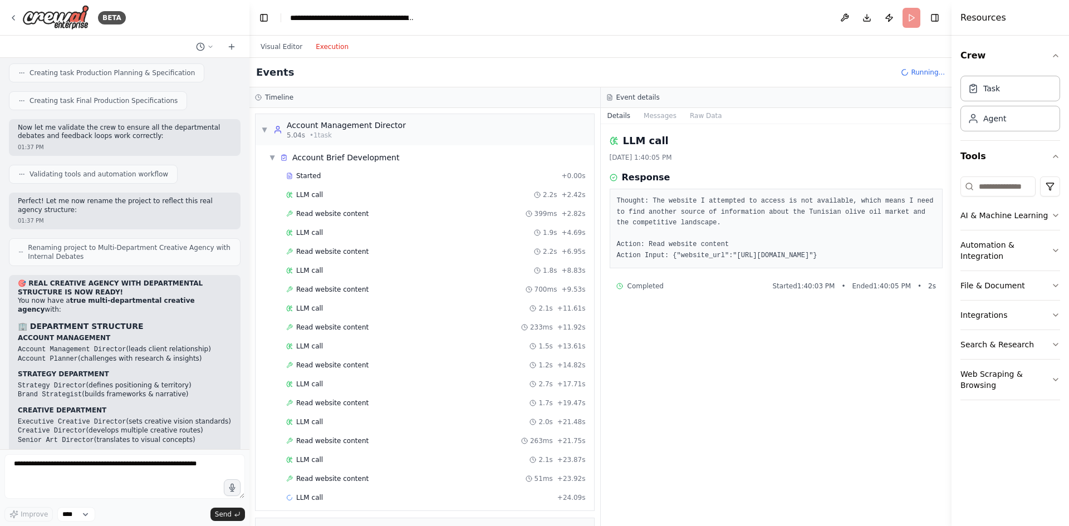
scroll to position [27, 0]
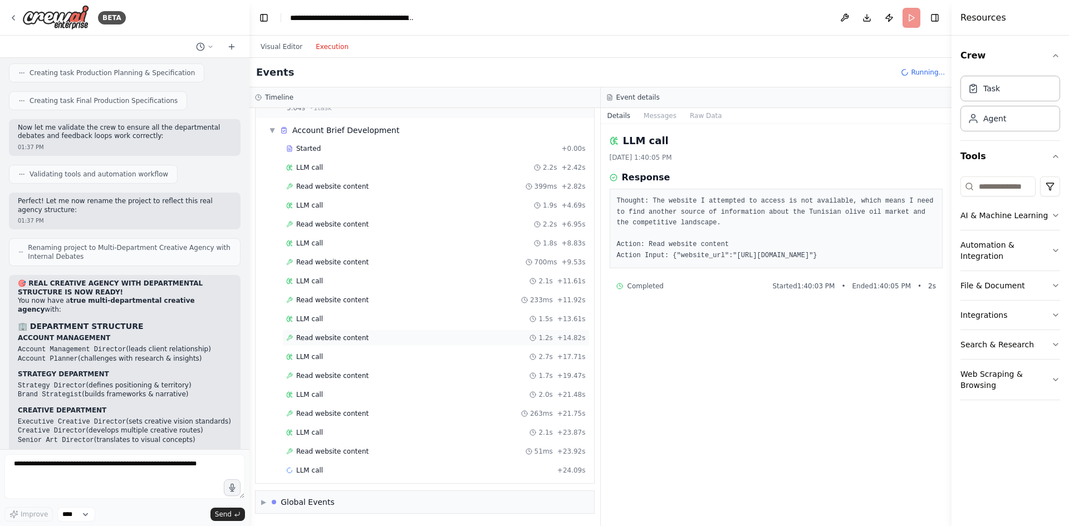
click at [315, 337] on span "Read website content" at bounding box center [332, 337] width 72 height 9
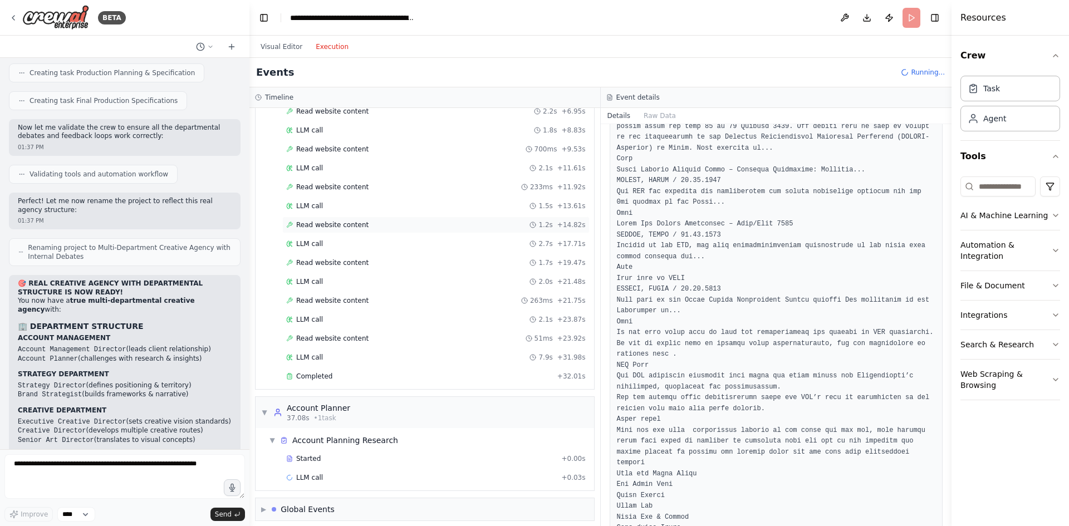
scroll to position [147, 0]
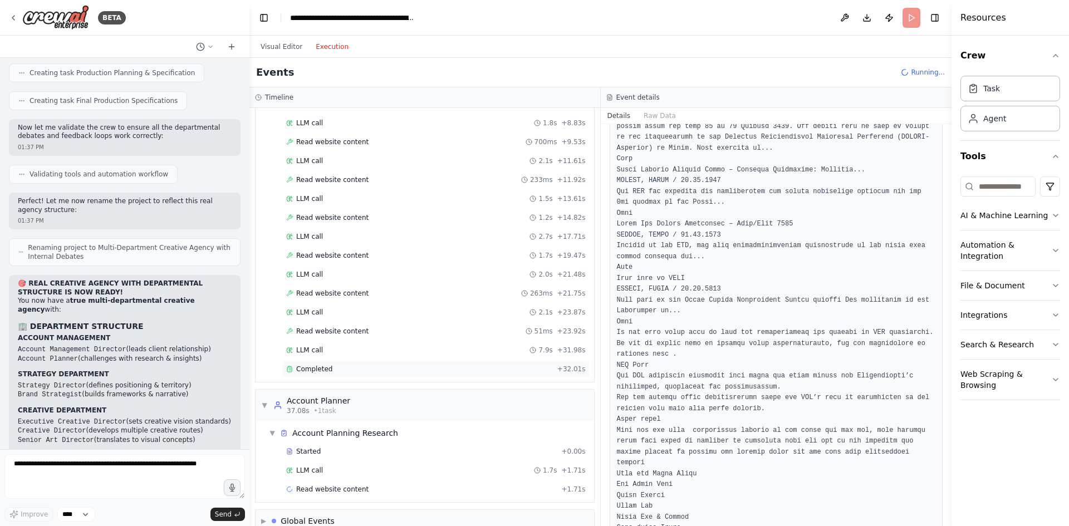
click at [414, 375] on div "Completed + 32.01s" at bounding box center [435, 369] width 307 height 17
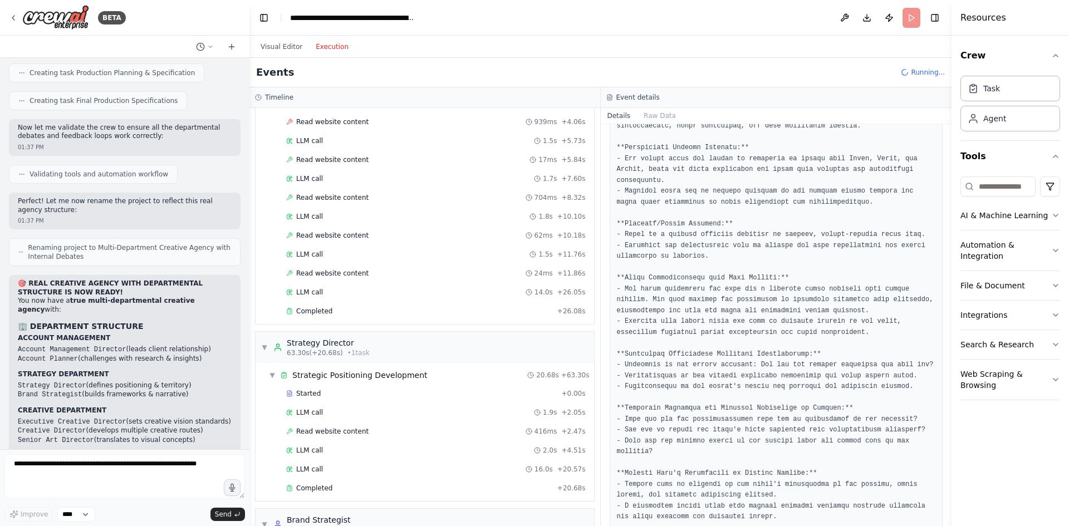
scroll to position [593, 0]
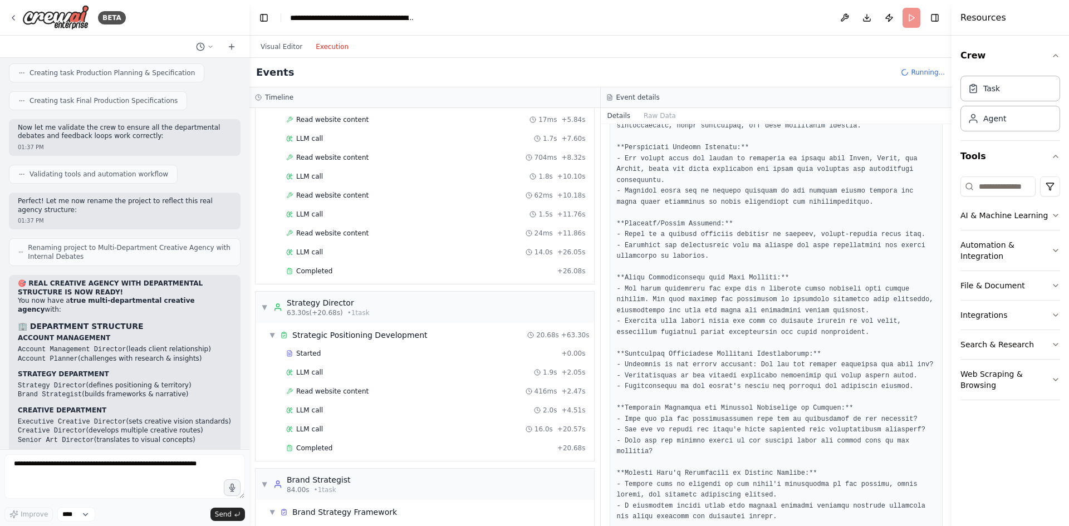
click at [388, 262] on div "Started + 0.00s LLM call 1.7s + 1.71s Read website content 681ms + 2.39s Read w…" at bounding box center [428, 140] width 329 height 284
click at [388, 269] on div "Completed" at bounding box center [419, 271] width 267 height 9
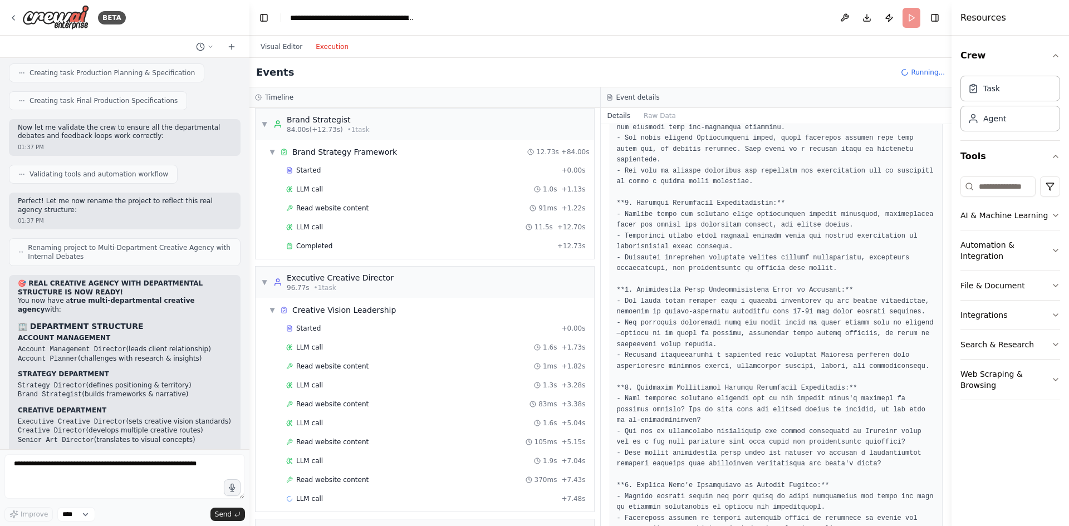
scroll to position [981, 0]
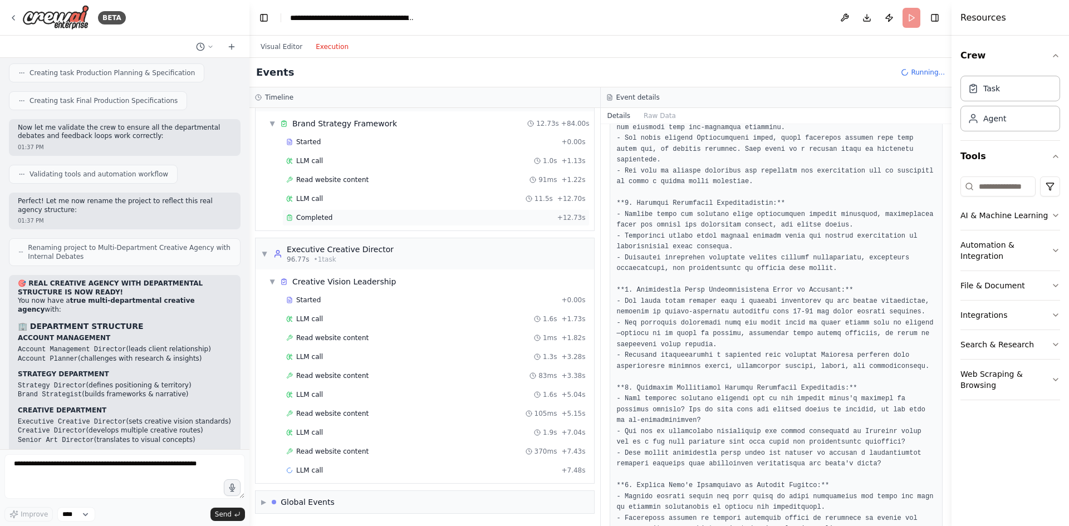
click at [365, 217] on div "Completed" at bounding box center [419, 217] width 267 height 9
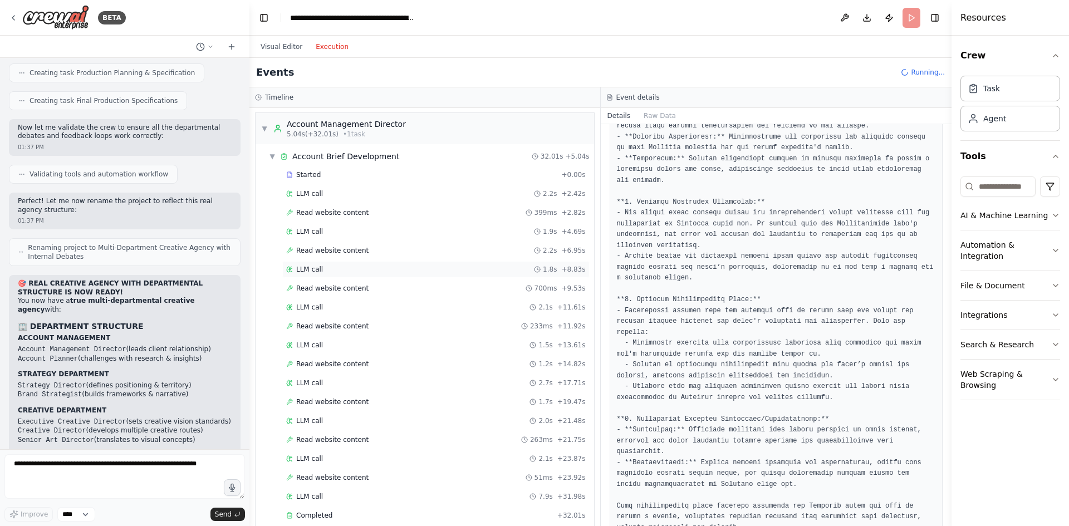
scroll to position [0, 0]
click at [261, 134] on div "▼ Account Management Director 5.04s (+32.01s) • 1 task" at bounding box center [424, 129] width 338 height 31
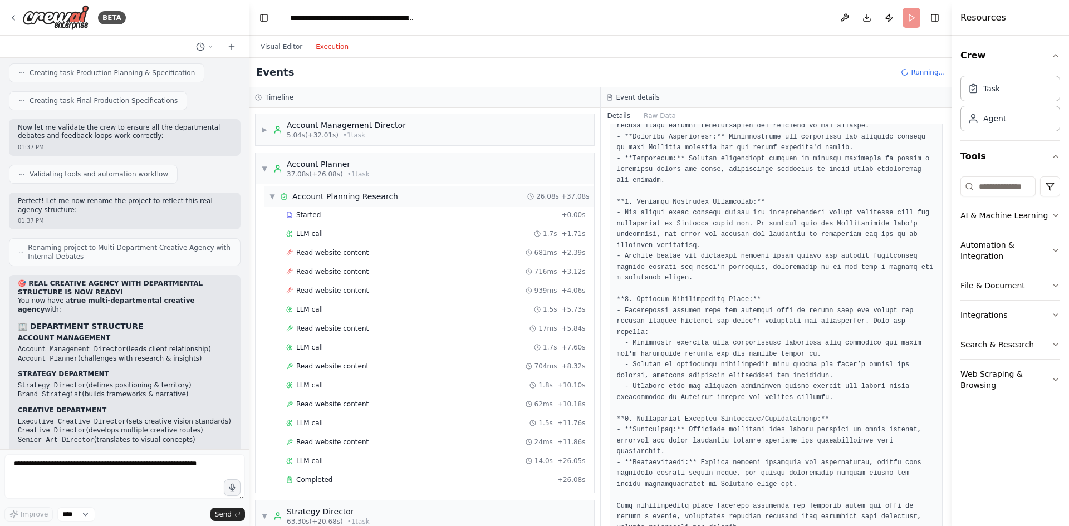
click at [271, 195] on span "▼" at bounding box center [272, 196] width 7 height 9
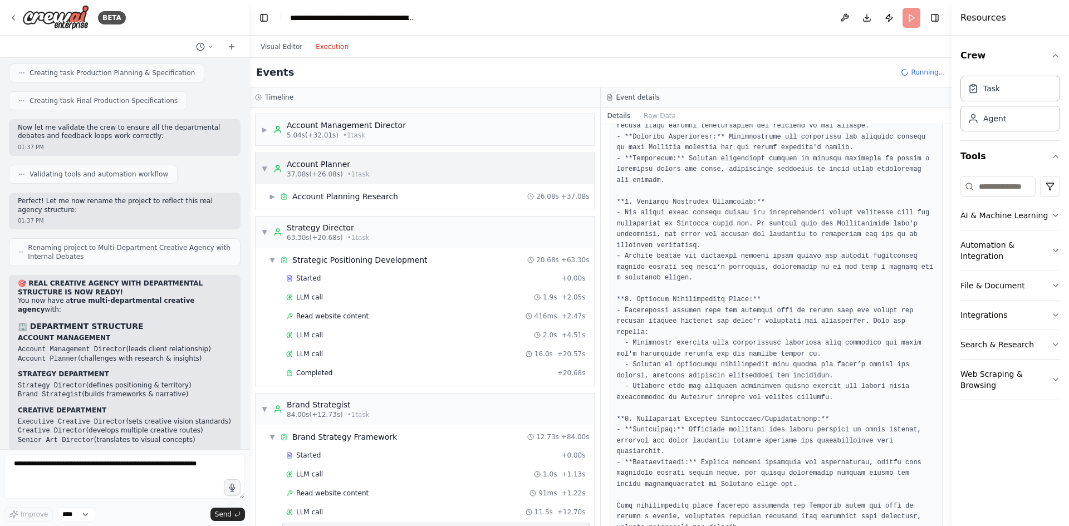
click at [265, 170] on span "▼" at bounding box center [264, 168] width 7 height 9
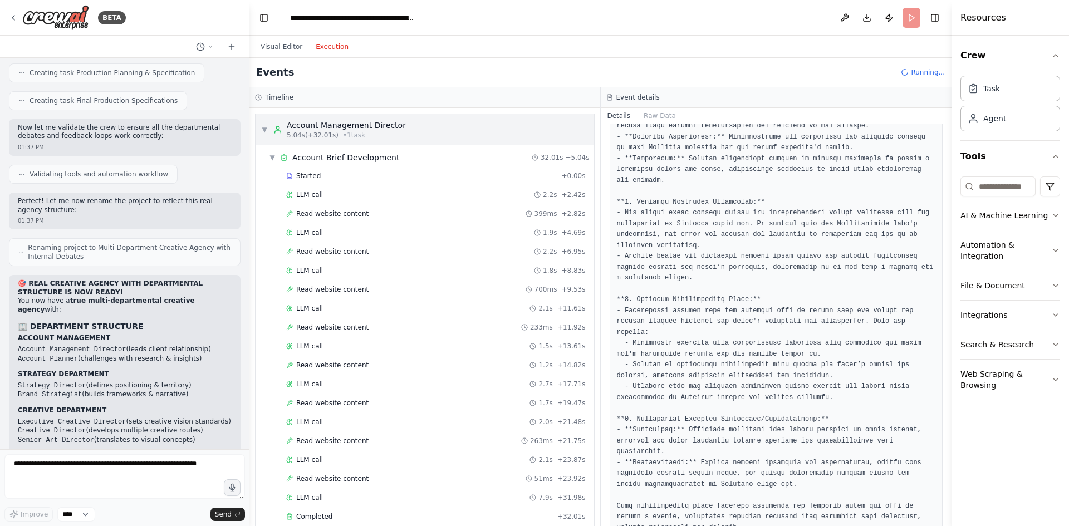
click at [262, 133] on span "▼" at bounding box center [264, 129] width 7 height 9
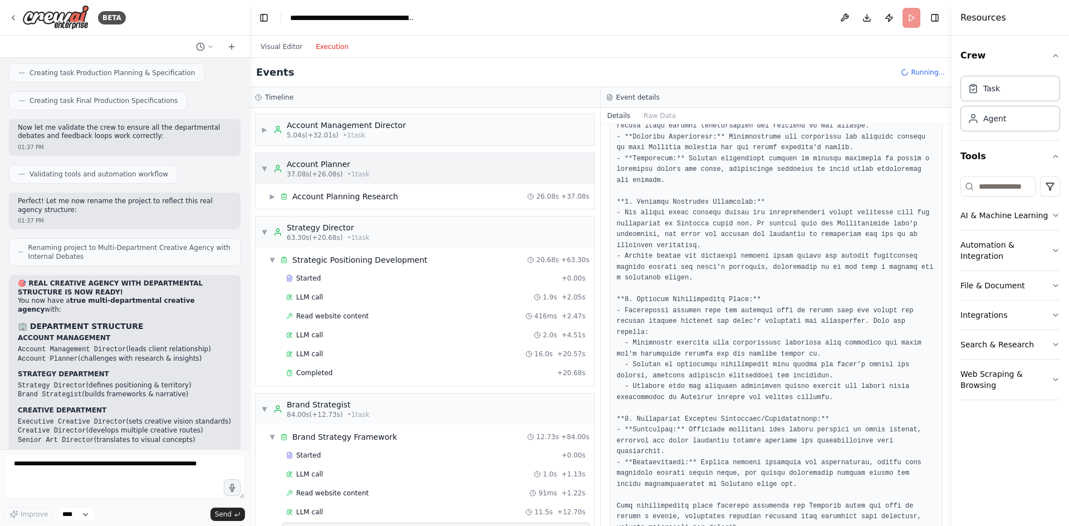
click at [261, 170] on span "▼" at bounding box center [264, 168] width 7 height 9
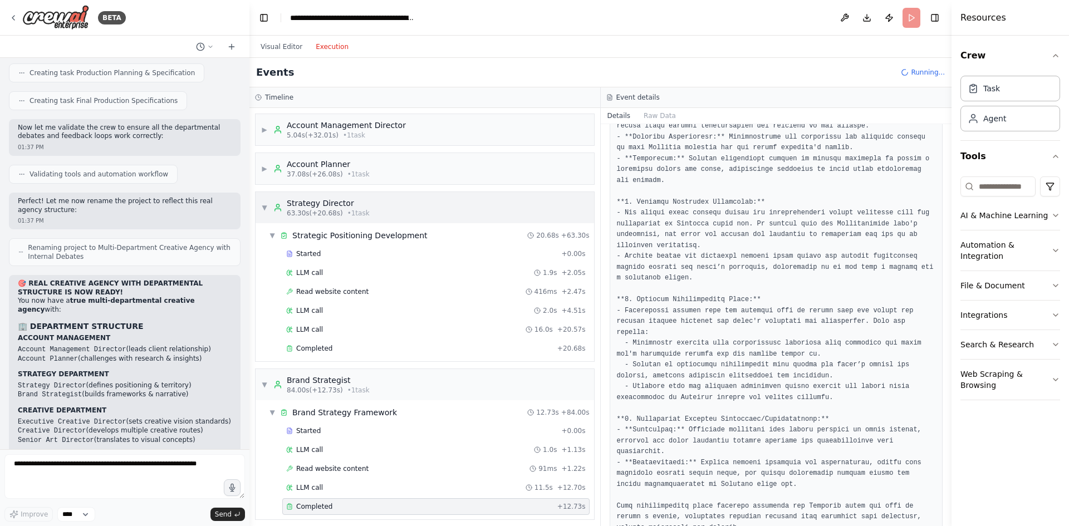
click at [264, 206] on span "▼" at bounding box center [264, 207] width 7 height 9
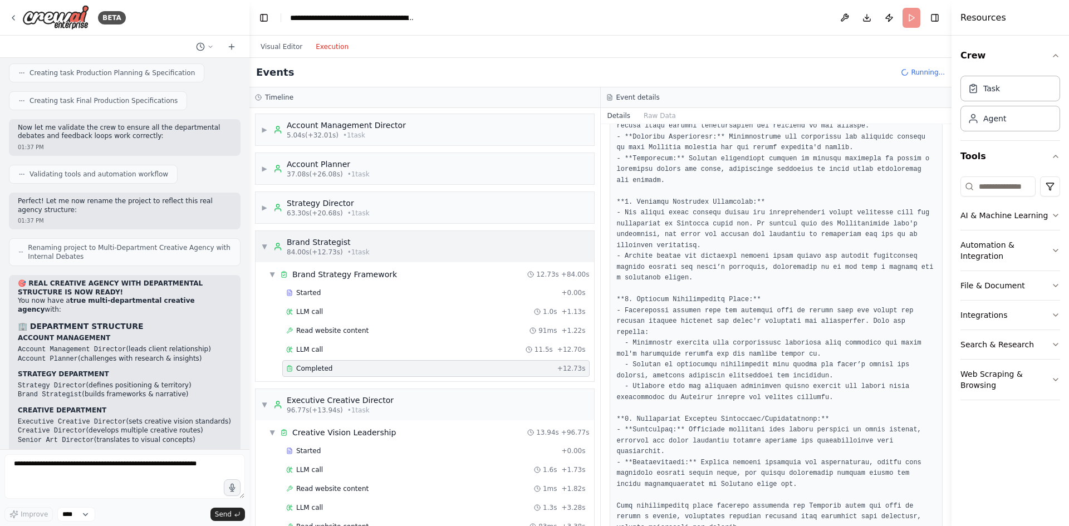
click at [267, 243] on span "▼" at bounding box center [264, 246] width 7 height 9
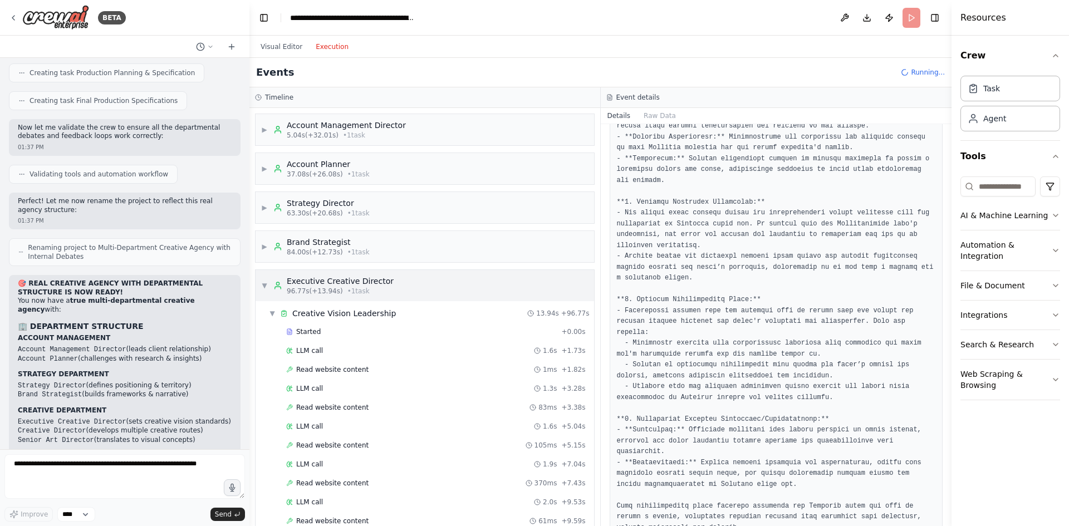
click at [265, 278] on div "▼ Executive Creative Director 96.77s (+13.94s) • 1 task" at bounding box center [327, 285] width 132 height 20
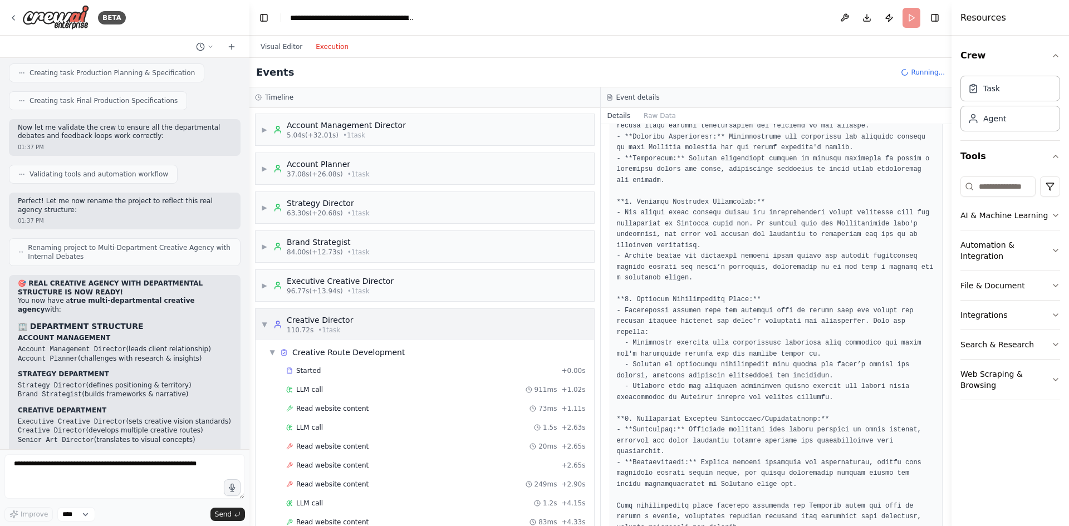
click at [265, 316] on div "▼ Creative Director 110.72s • 1 task" at bounding box center [307, 324] width 92 height 20
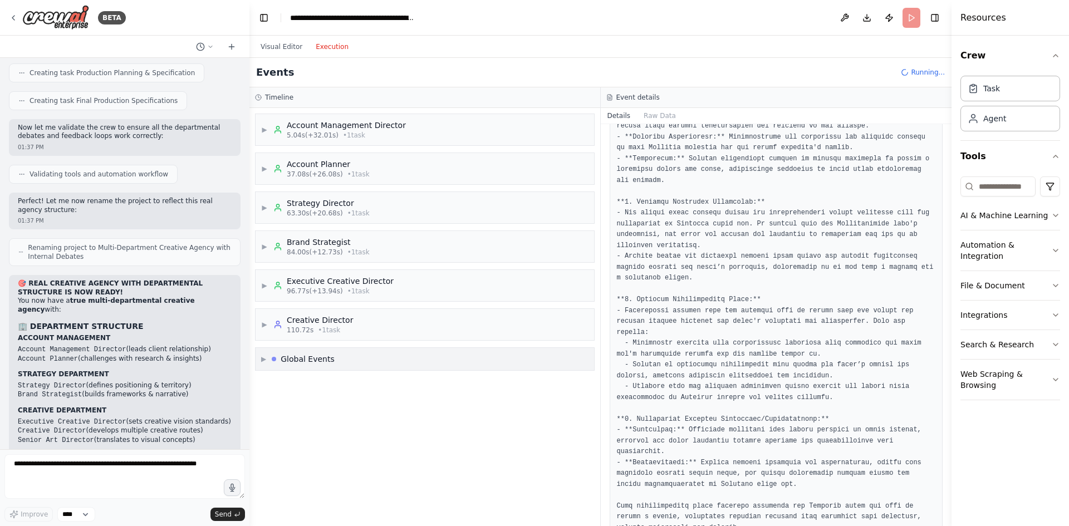
click at [340, 356] on div "▶ Global Events" at bounding box center [424, 359] width 338 height 22
click at [265, 321] on span "▶" at bounding box center [264, 324] width 7 height 9
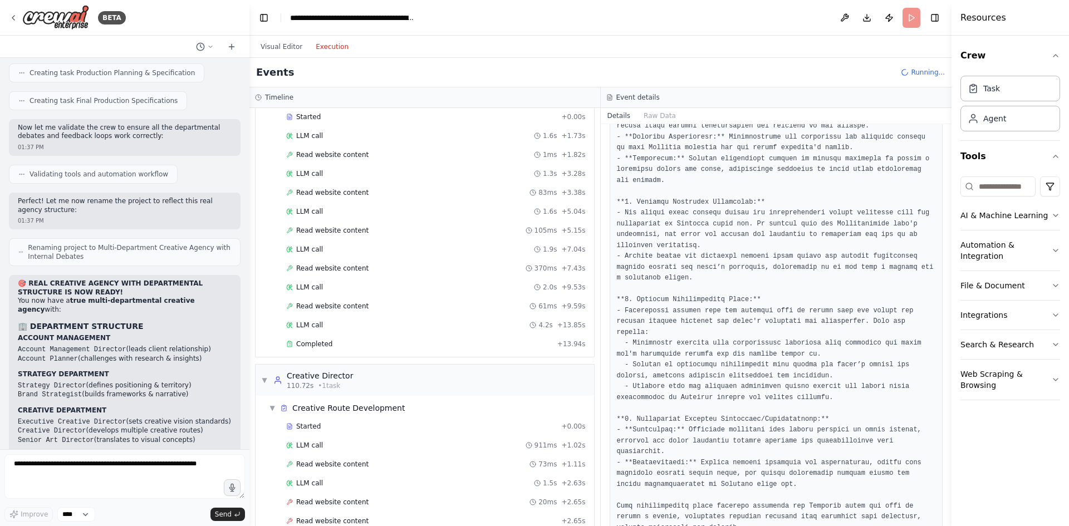
scroll to position [891, 0]
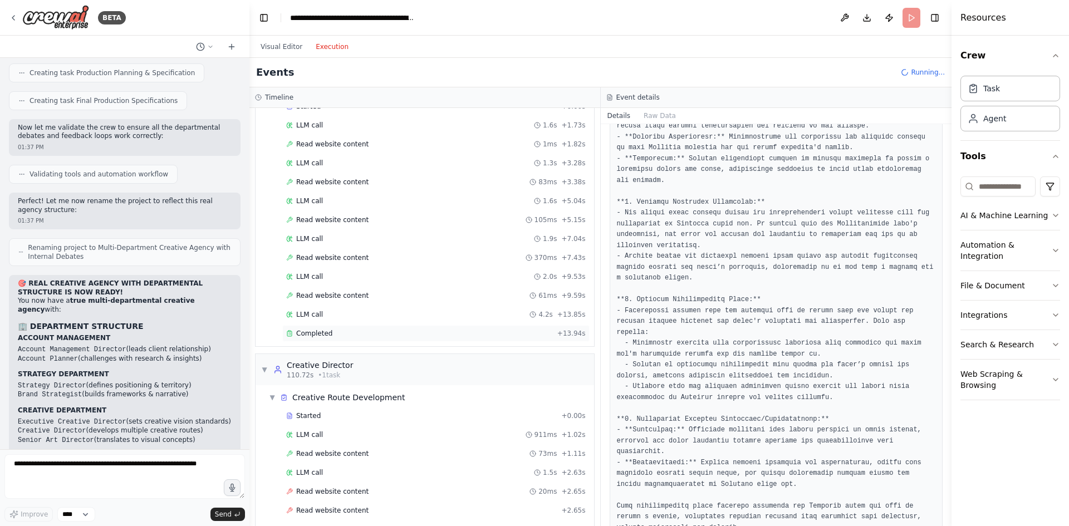
click at [346, 329] on div "Completed" at bounding box center [419, 333] width 267 height 9
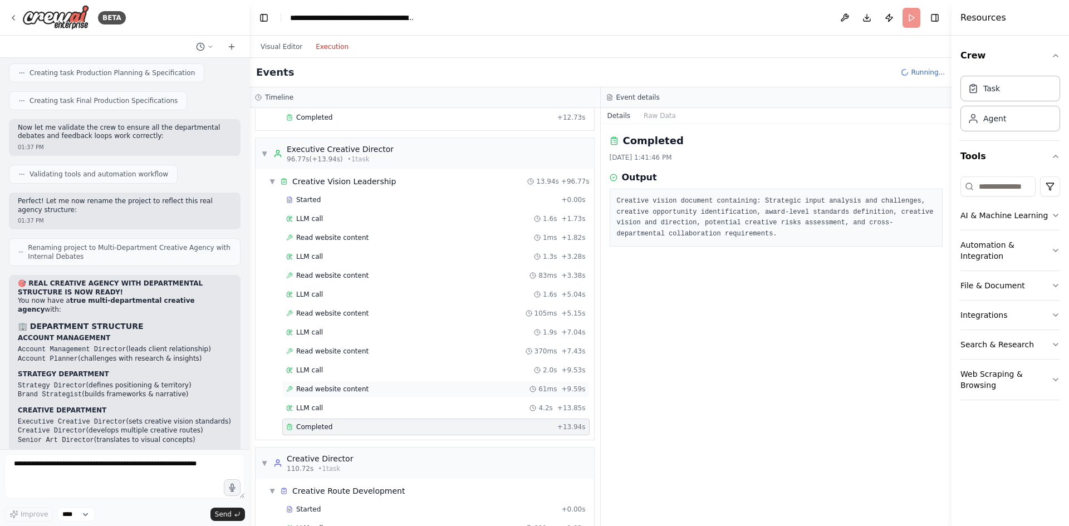
scroll to position [668, 0]
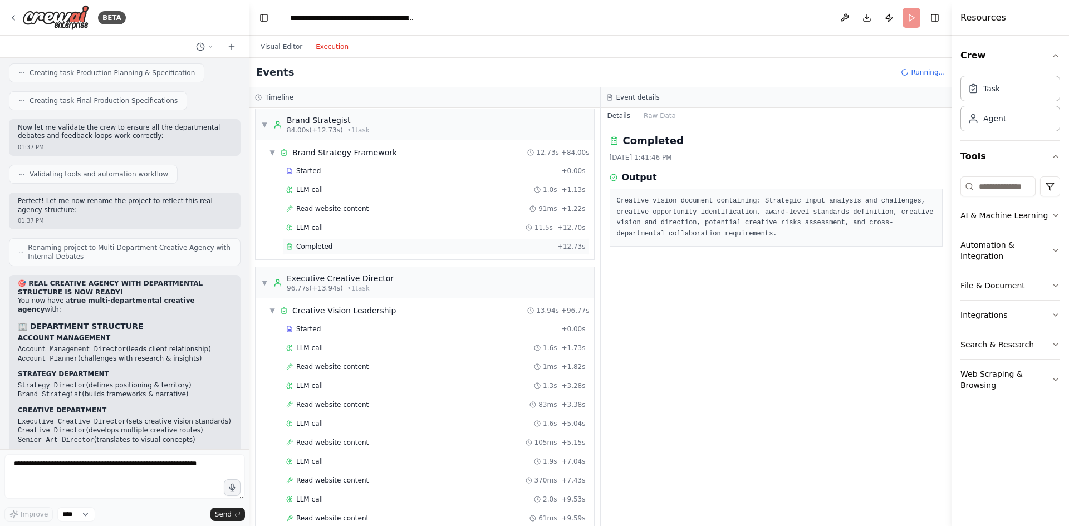
click at [366, 245] on div "Completed" at bounding box center [419, 246] width 267 height 9
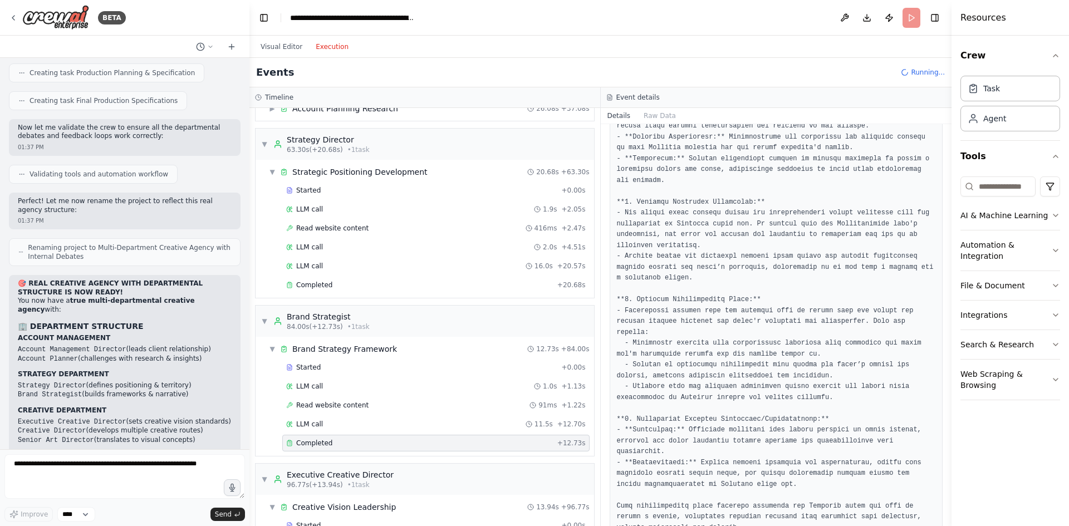
scroll to position [446, 0]
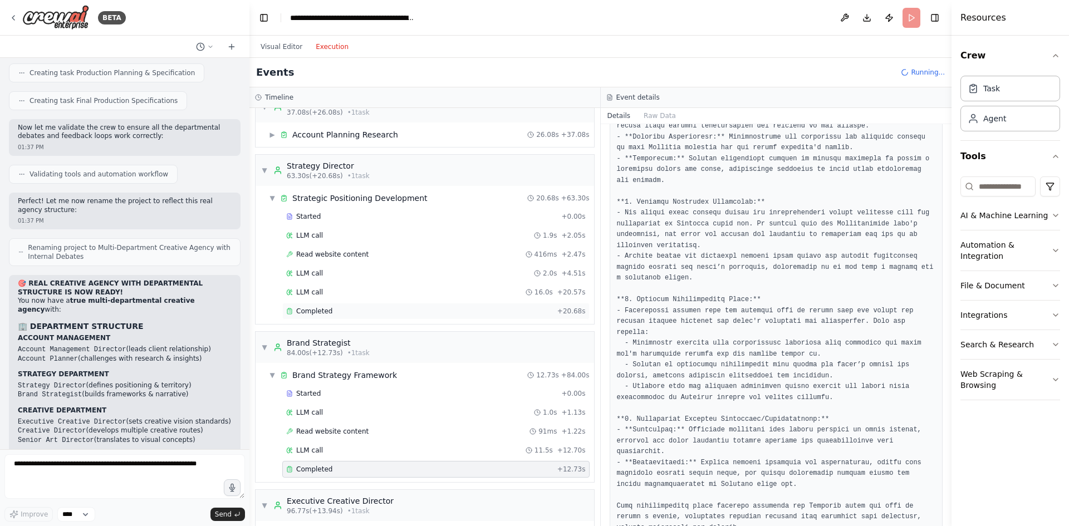
click at [303, 314] on span "Completed" at bounding box center [314, 311] width 36 height 9
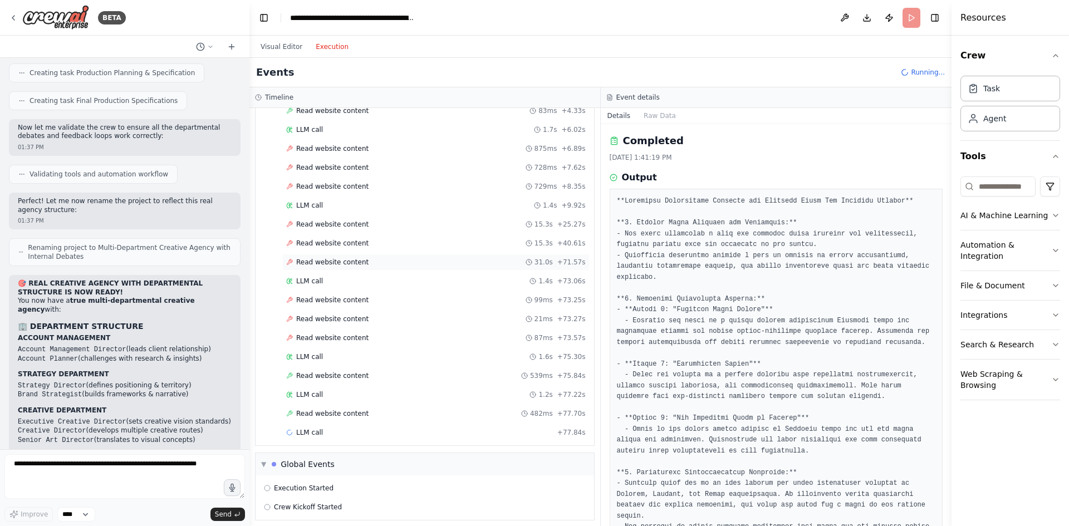
scroll to position [1354, 0]
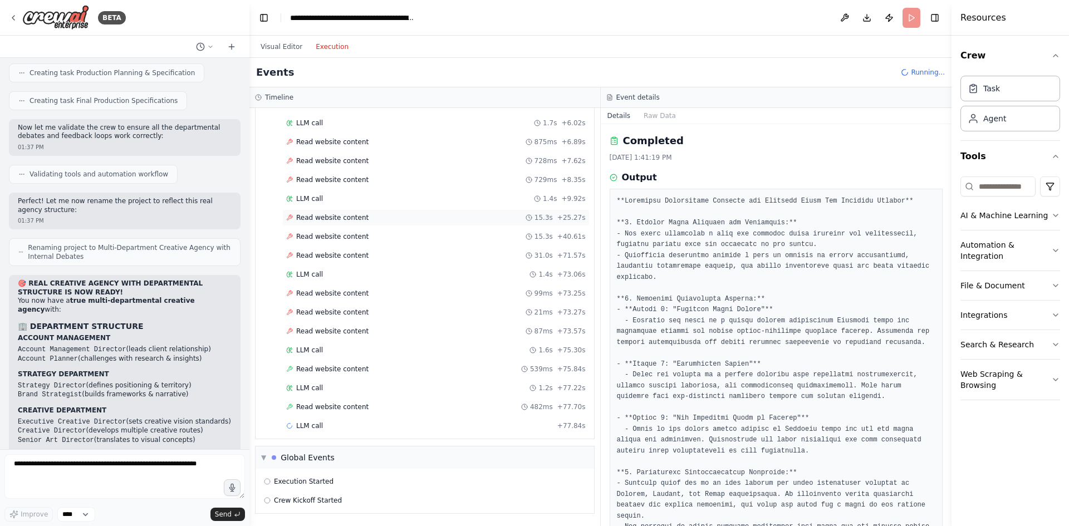
click at [401, 218] on div "Read website content 15.3s + 25.27s" at bounding box center [435, 217] width 299 height 9
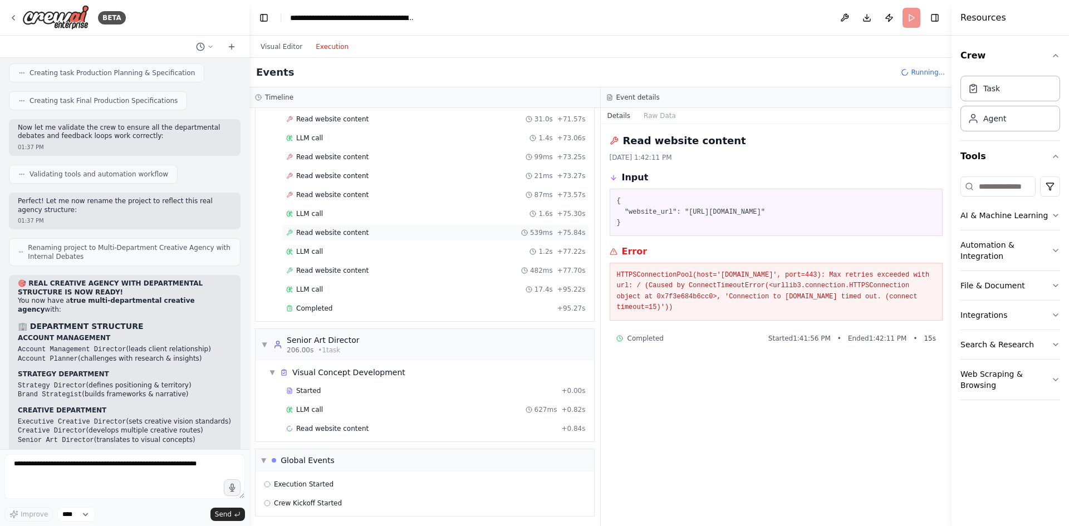
scroll to position [1493, 0]
click at [379, 308] on div "Completed" at bounding box center [419, 305] width 267 height 9
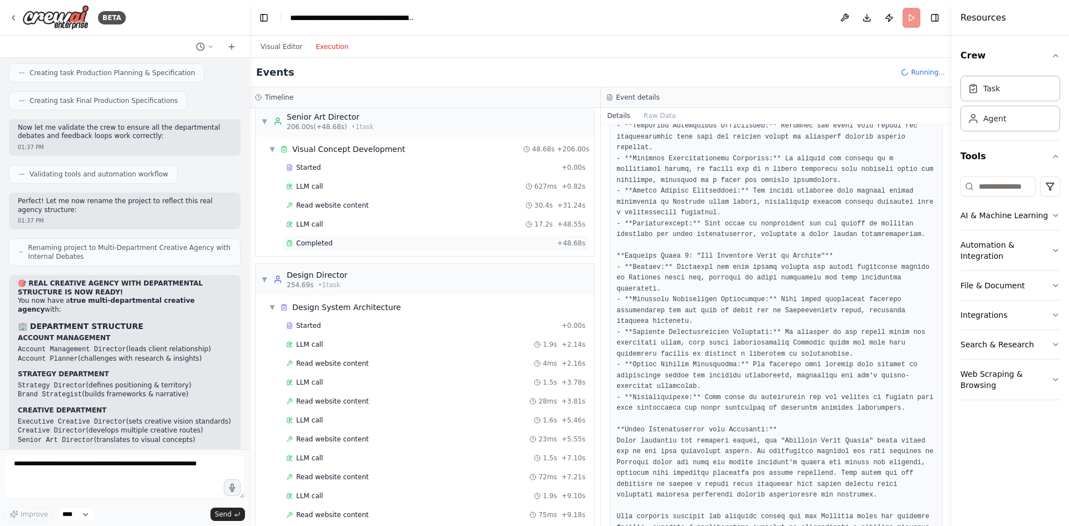
scroll to position [1716, 0]
click at [348, 240] on div "Completed" at bounding box center [419, 241] width 267 height 9
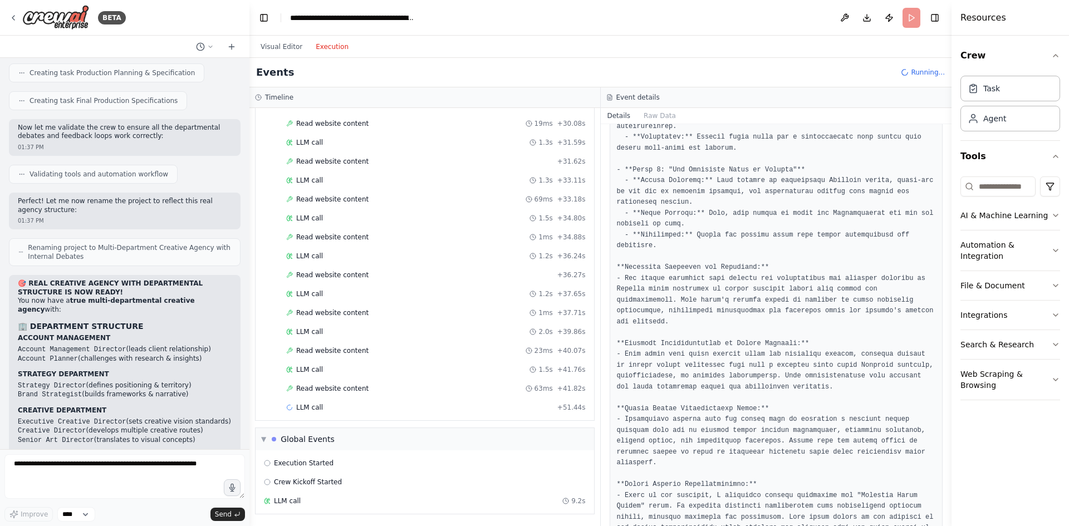
scroll to position [2597, 0]
click at [396, 234] on div "Read website content 1ms + 34.88s" at bounding box center [435, 236] width 299 height 9
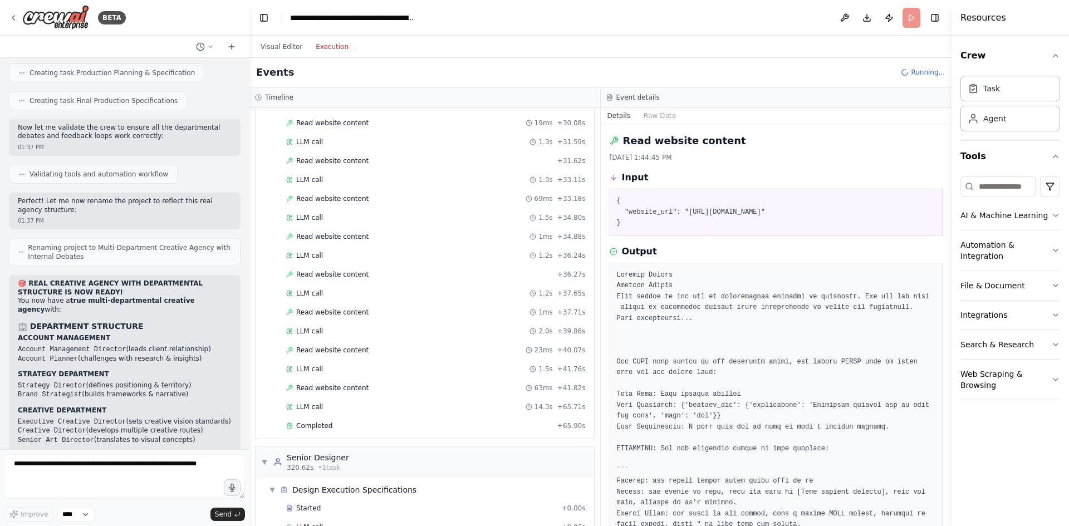
drag, startPoint x: 681, startPoint y: 209, endPoint x: 856, endPoint y: 214, distance: 175.4
click at [856, 214] on pre "{ "website_url": "https://example.com/tunisian-olive-oil-branding" }" at bounding box center [776, 212] width 319 height 33
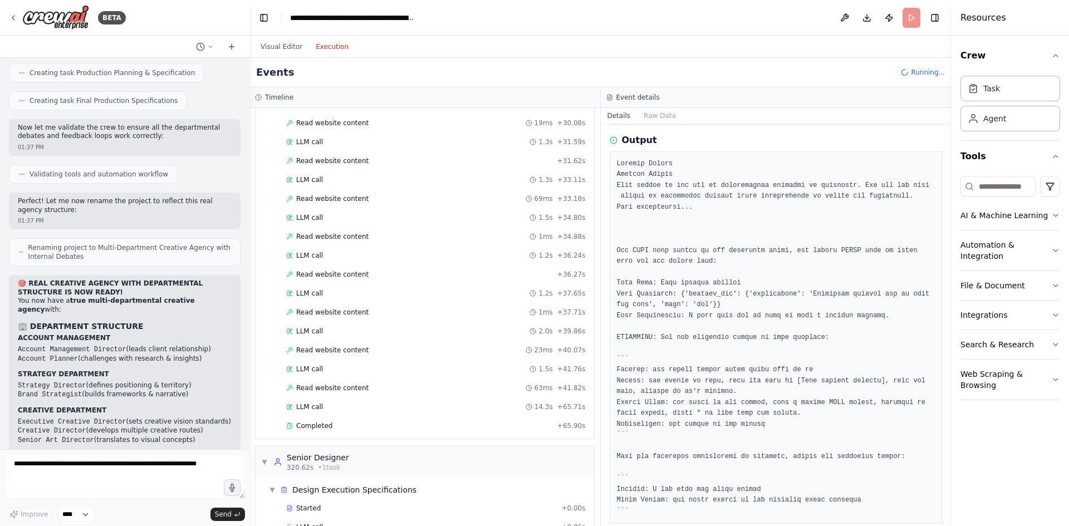
scroll to position [163, 0]
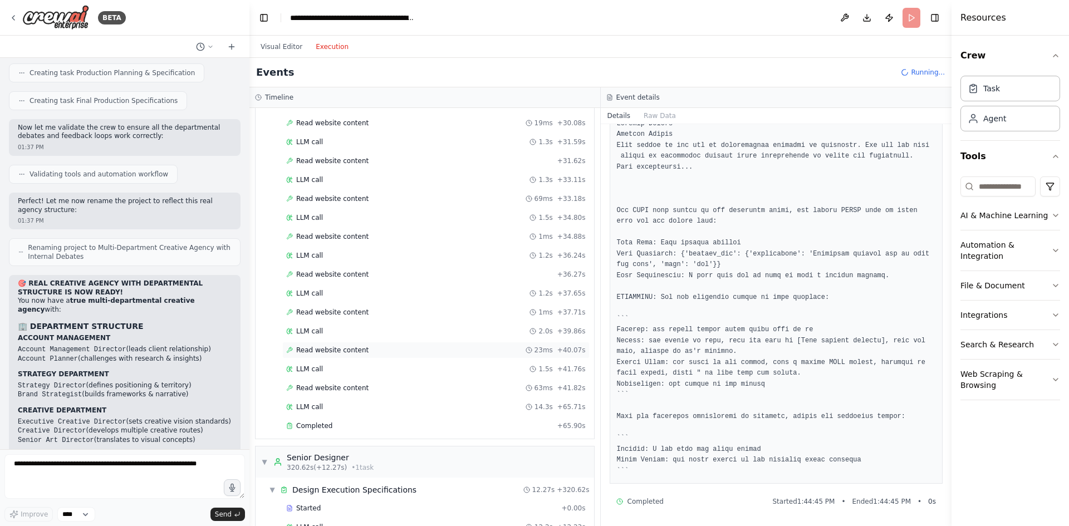
click at [331, 343] on div "Read website content 23ms + 40.07s" at bounding box center [435, 350] width 307 height 17
click at [334, 313] on span "Read website content" at bounding box center [332, 312] width 72 height 9
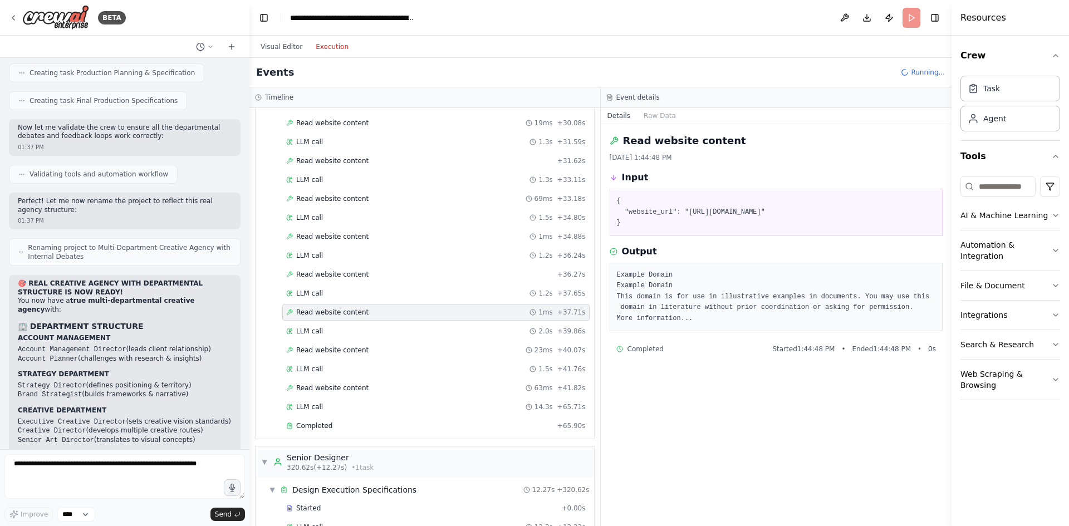
scroll to position [0, 0]
click at [331, 238] on span "Read website content" at bounding box center [332, 236] width 72 height 9
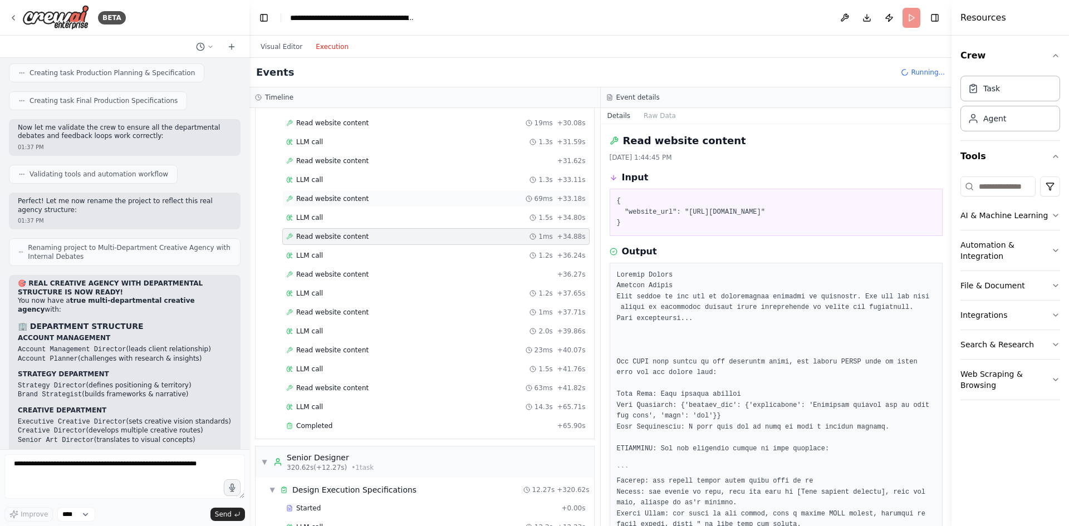
click at [342, 196] on span "Read website content" at bounding box center [332, 198] width 72 height 9
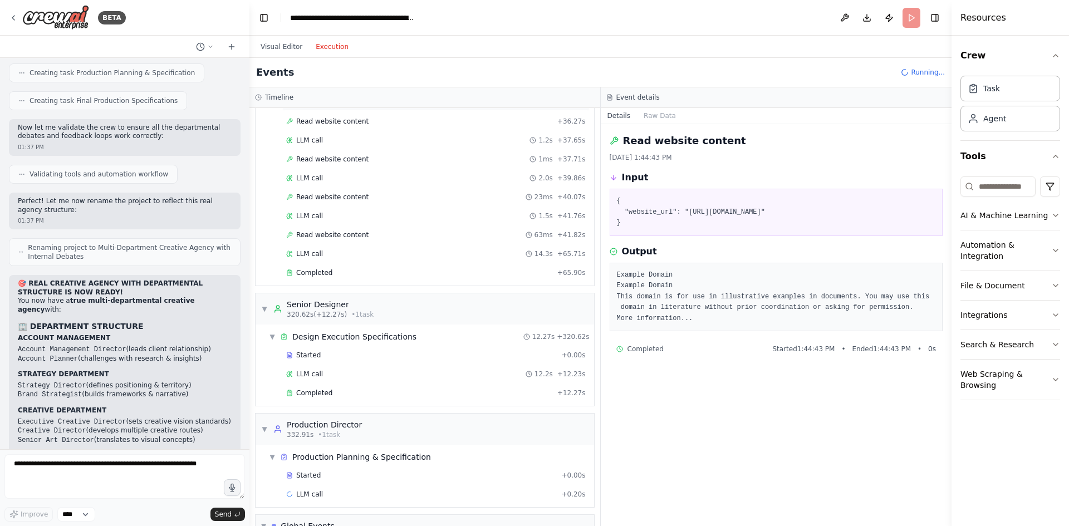
scroll to position [2764, 0]
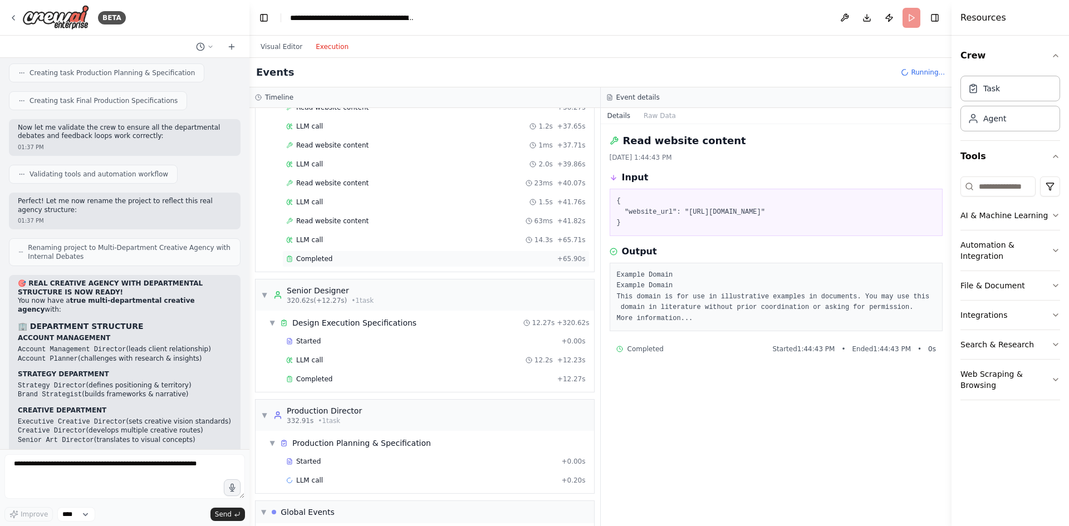
click at [351, 258] on div "Completed" at bounding box center [419, 258] width 267 height 9
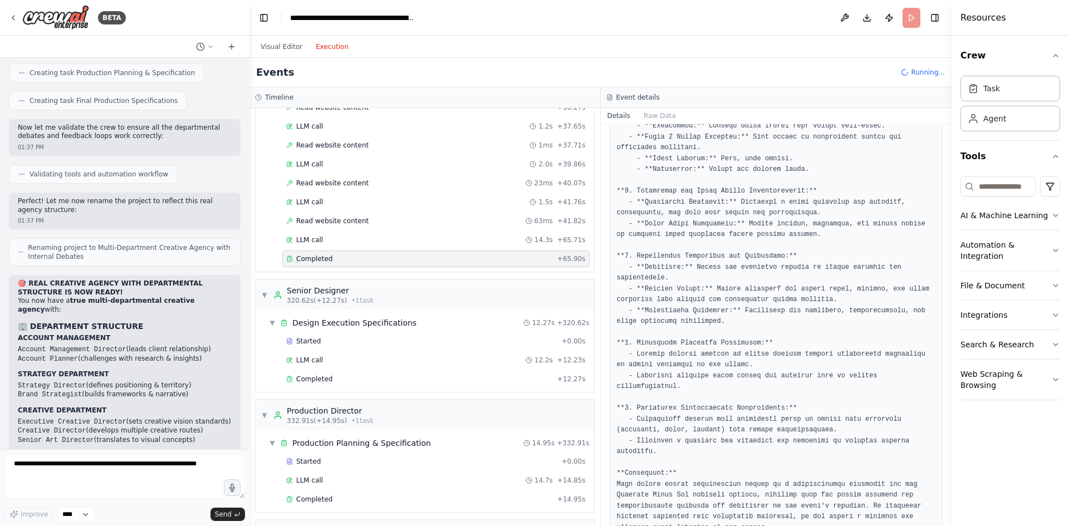
scroll to position [2820, 0]
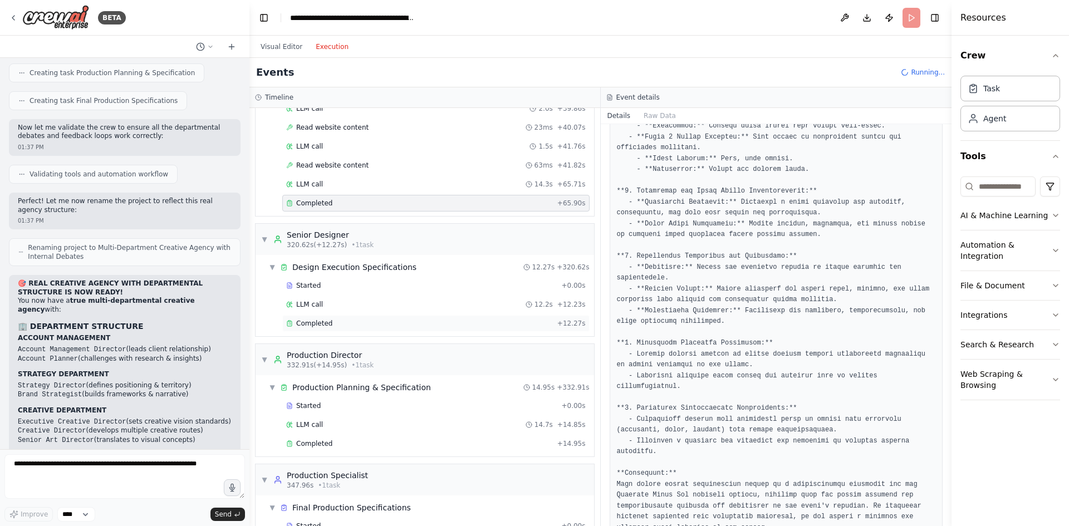
click at [410, 326] on div "Completed" at bounding box center [419, 323] width 267 height 9
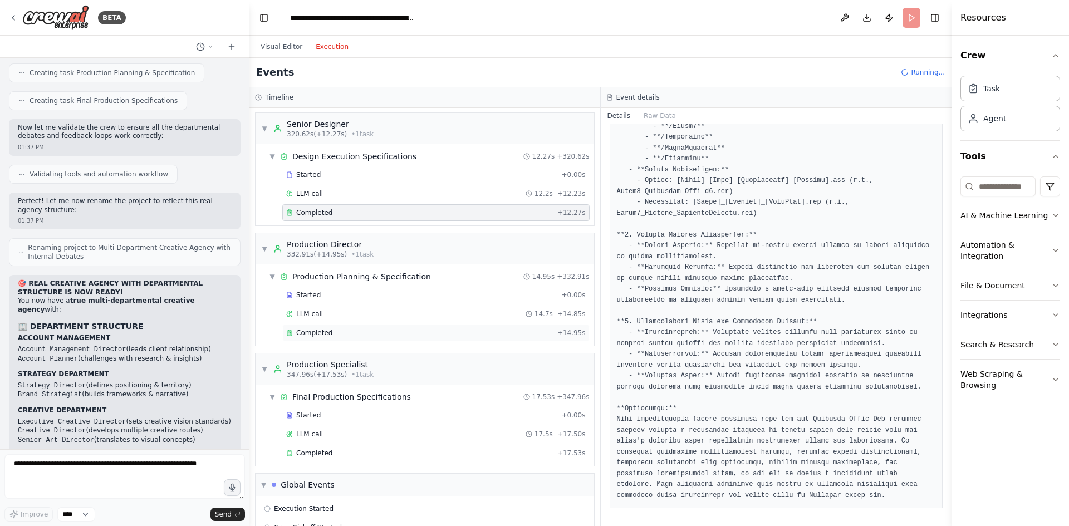
scroll to position [2931, 0]
click at [452, 336] on div "Completed" at bounding box center [419, 332] width 267 height 9
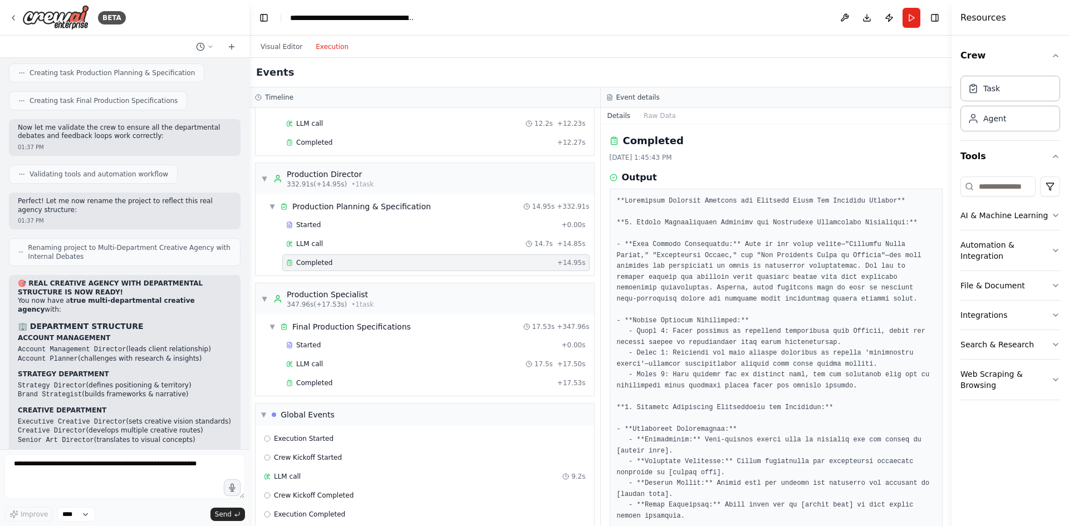
scroll to position [3015, 0]
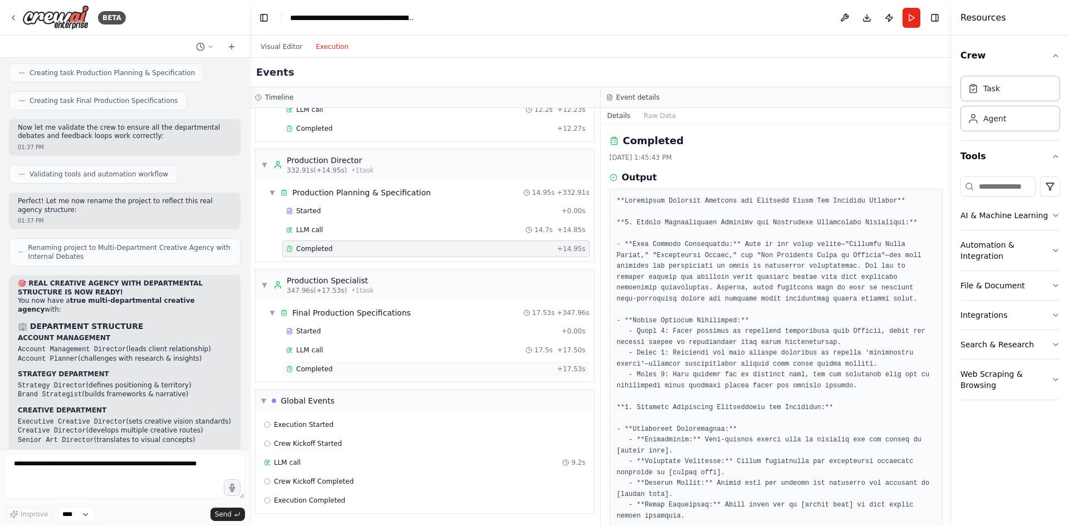
click at [471, 366] on div "Completed" at bounding box center [419, 369] width 267 height 9
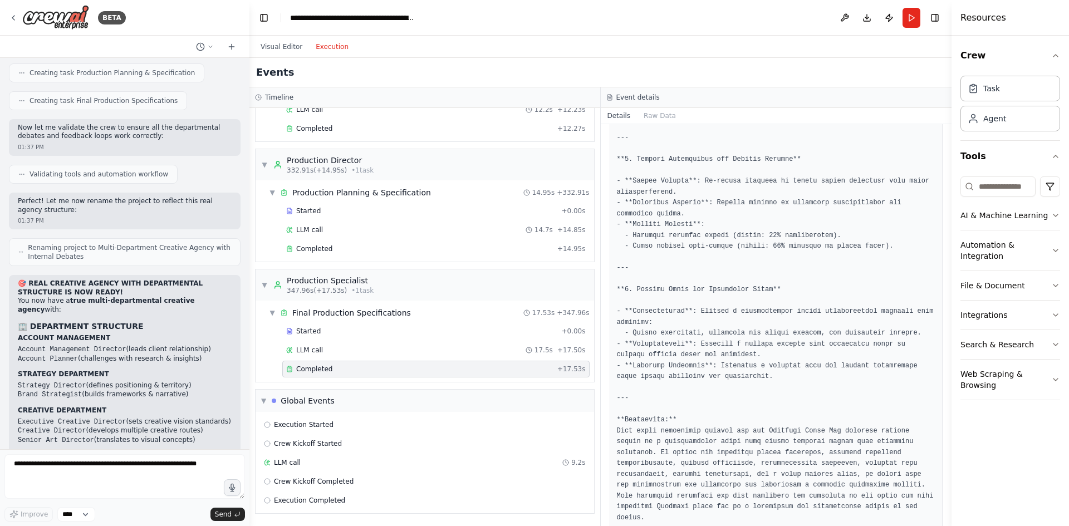
scroll to position [997, 0]
click at [270, 51] on button "Visual Editor" at bounding box center [281, 46] width 55 height 13
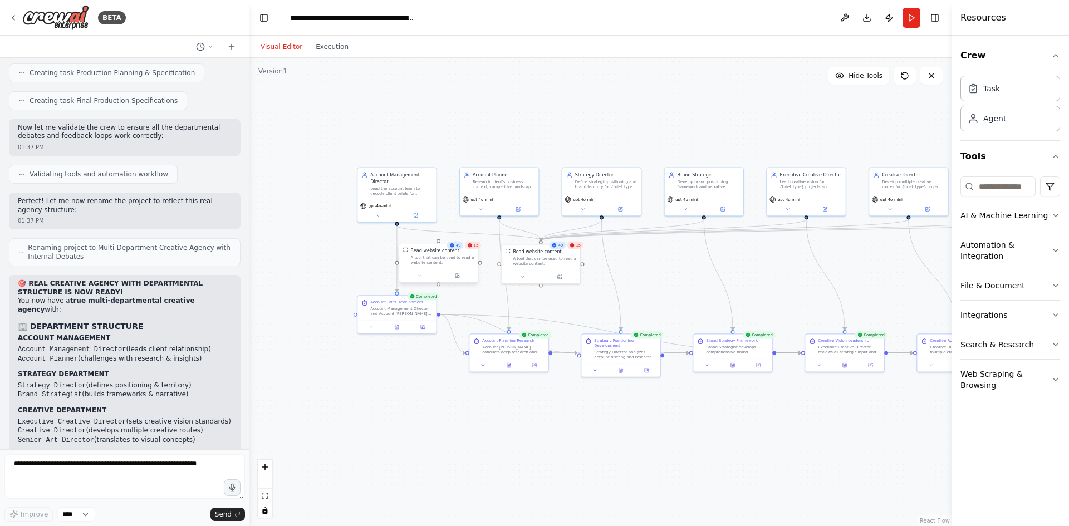
click at [471, 249] on div "Read website content" at bounding box center [442, 250] width 63 height 6
click at [573, 248] on div "15" at bounding box center [575, 246] width 16 height 8
click at [384, 143] on div ".deletable-edge-delete-btn { width: 20px; height: 20px; border: 0px solid #ffff…" at bounding box center [600, 292] width 702 height 468
